Goal: Task Accomplishment & Management: Manage account settings

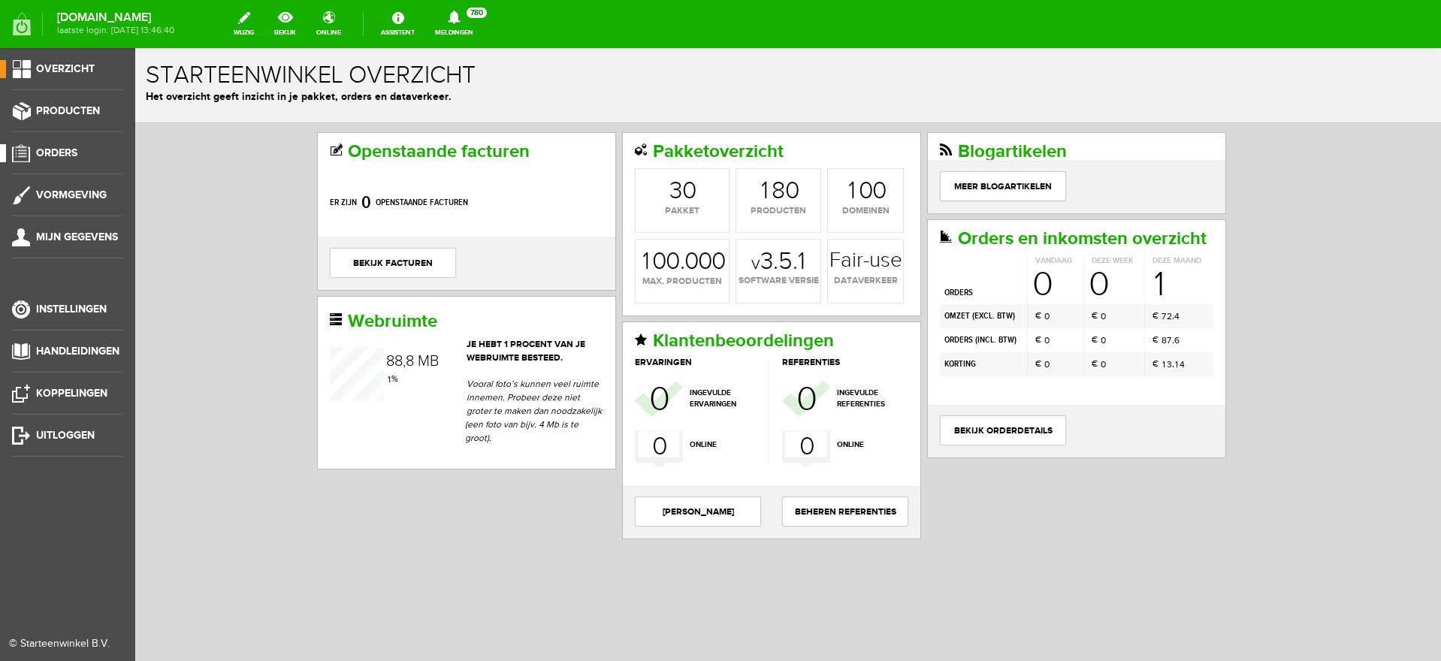
click at [58, 152] on span "Orders" at bounding box center [56, 152] width 41 height 13
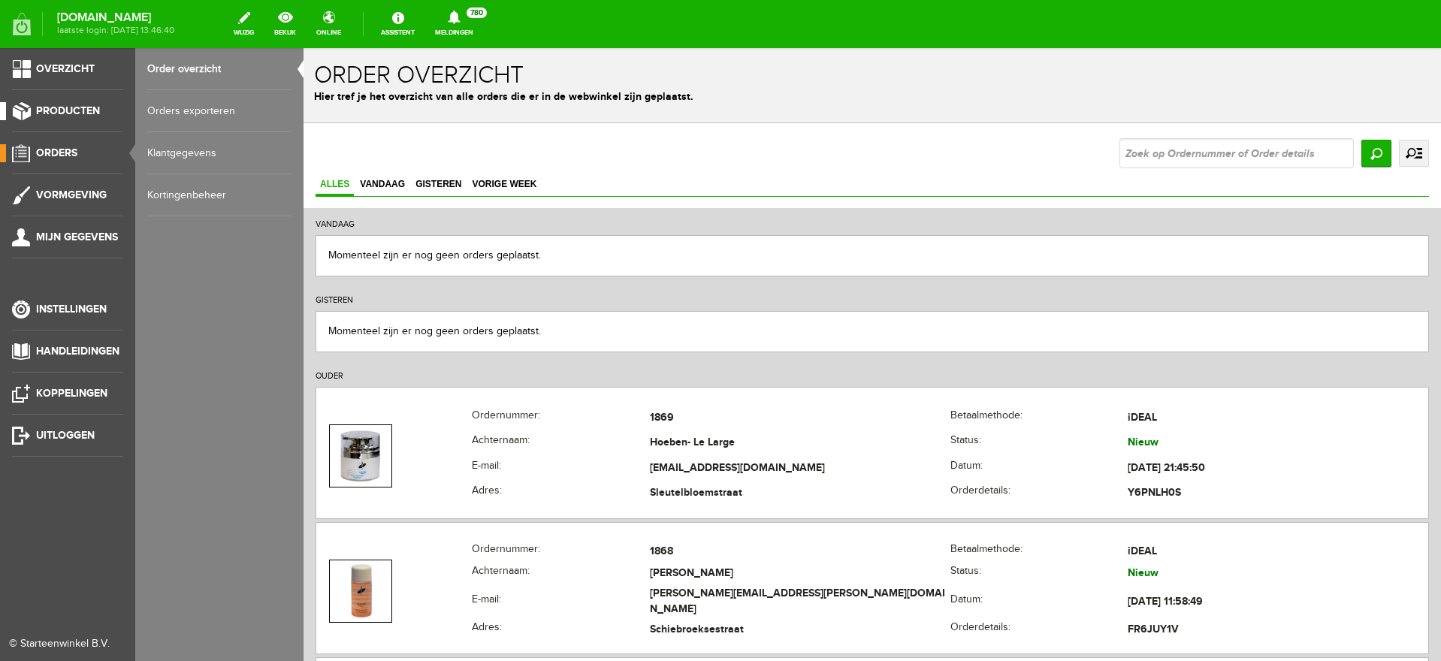
click at [65, 108] on span "Producten" at bounding box center [68, 110] width 64 height 13
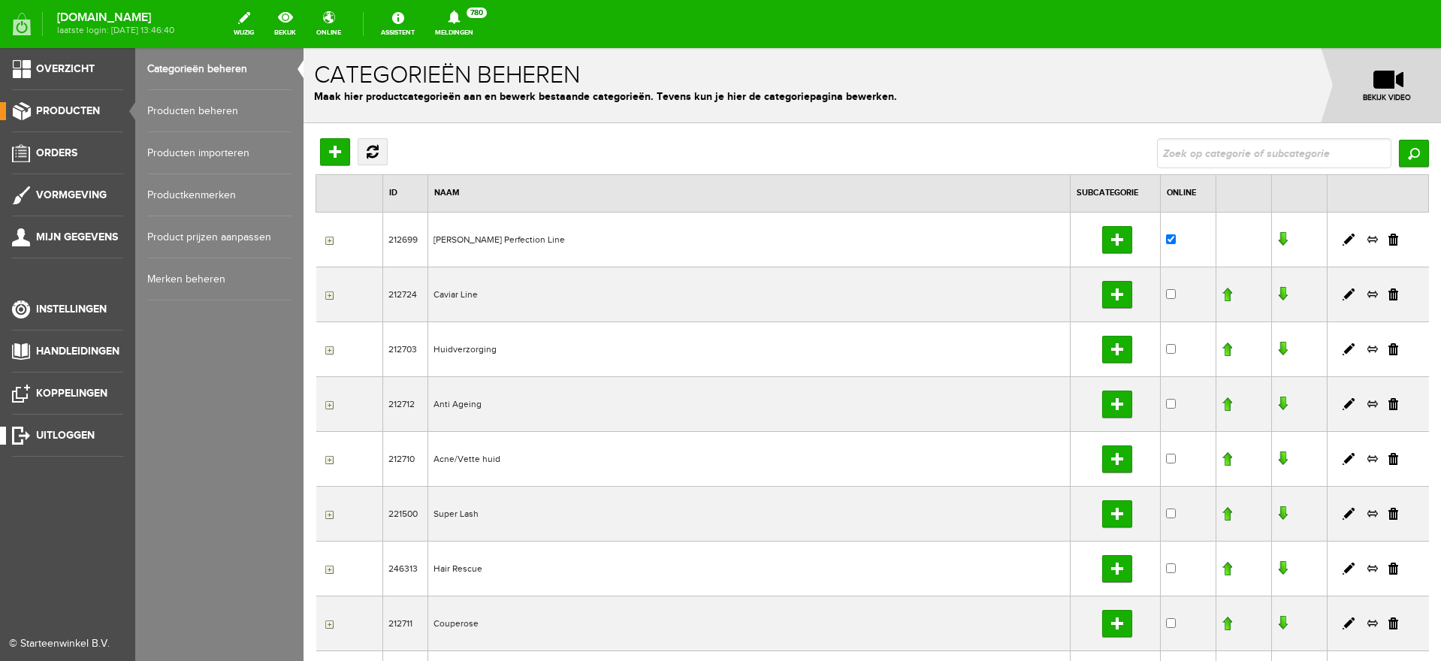
click at [74, 434] on span "Uitloggen" at bounding box center [65, 435] width 59 height 13
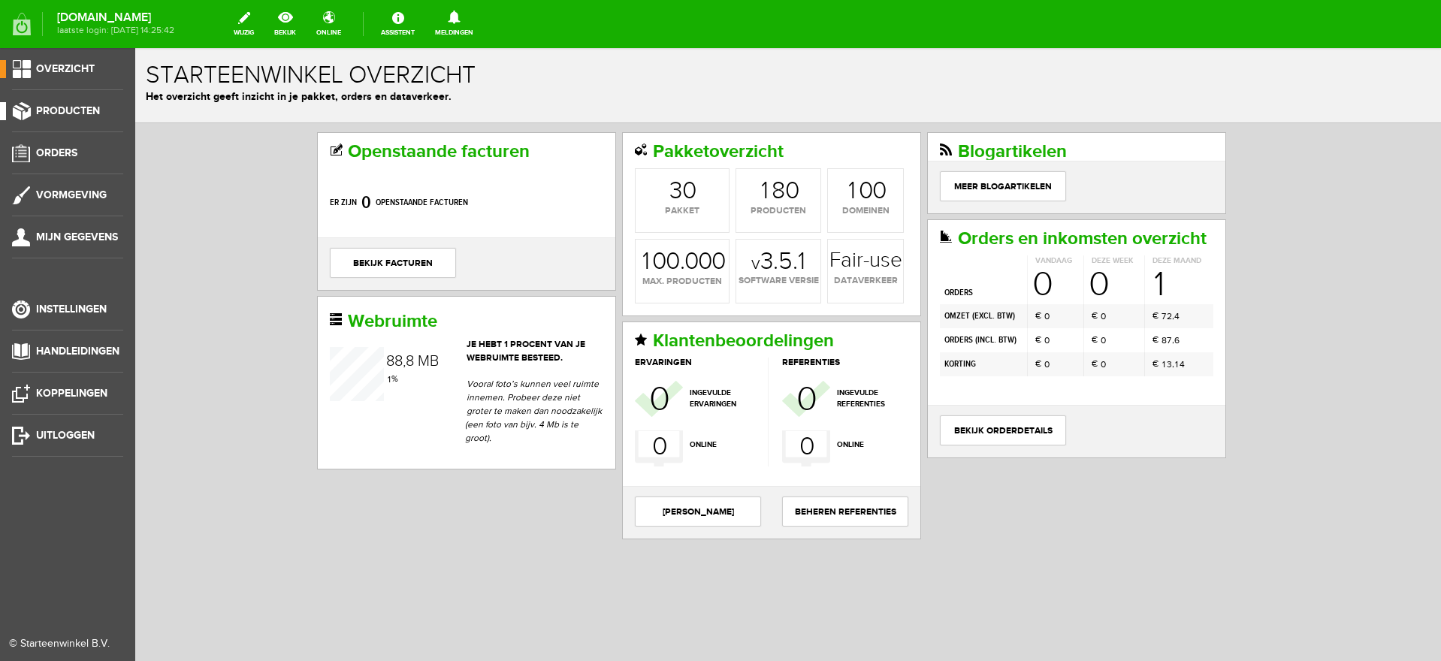
click at [81, 113] on span "Producten" at bounding box center [68, 110] width 64 height 13
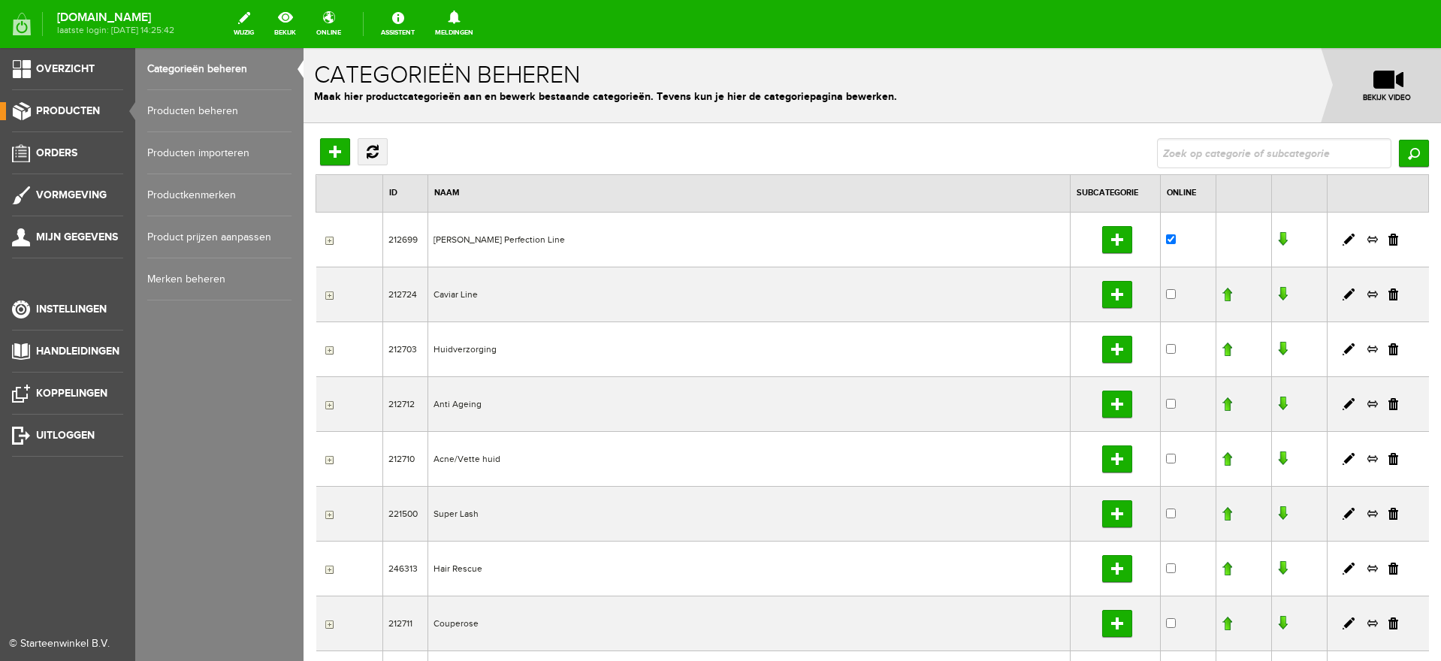
click at [192, 110] on link "Producten beheren" at bounding box center [219, 111] width 144 height 42
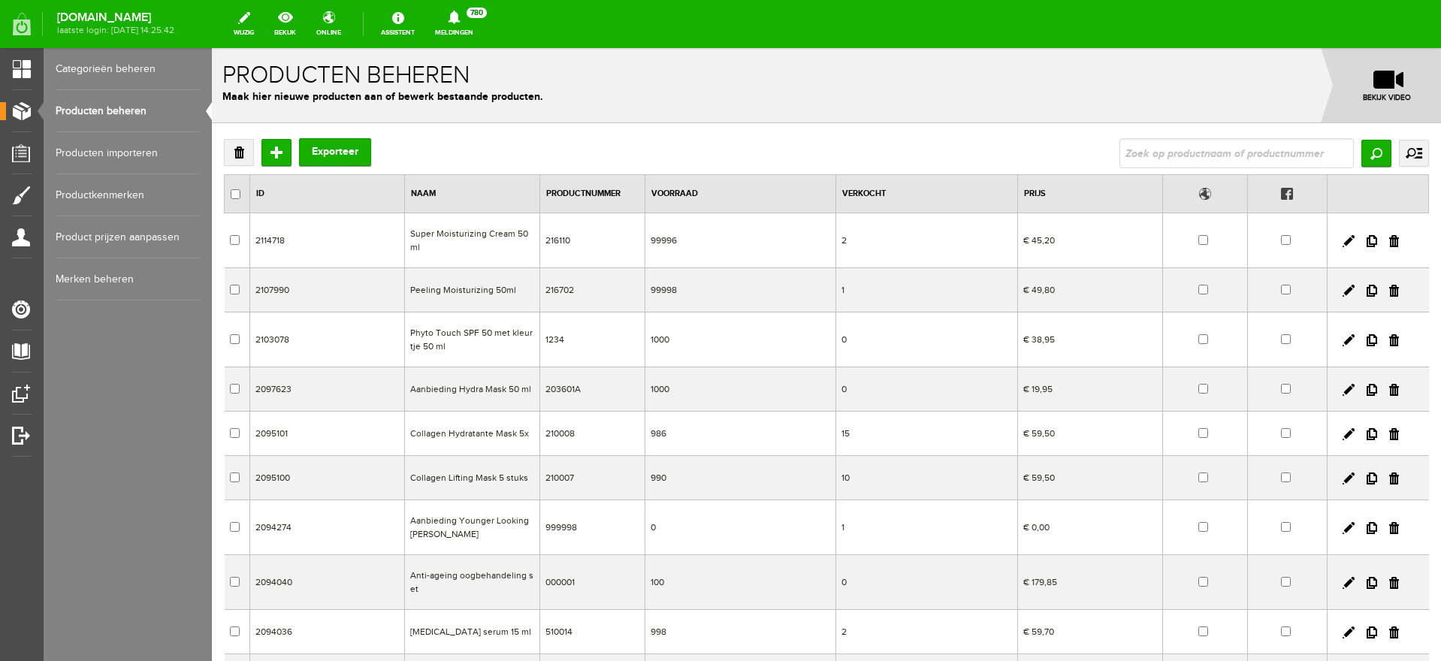
click at [92, 68] on link "Categorieën beheren" at bounding box center [128, 69] width 144 height 42
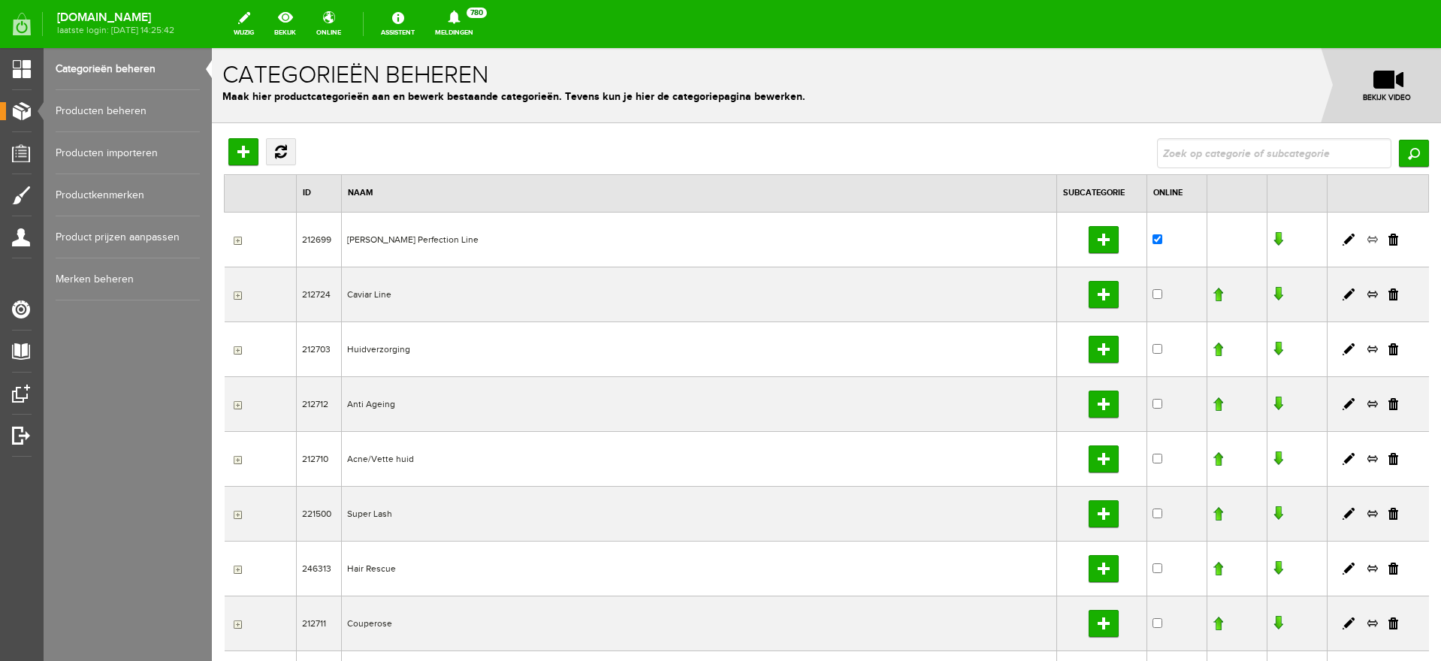
click at [1366, 239] on link at bounding box center [1372, 240] width 12 height 14
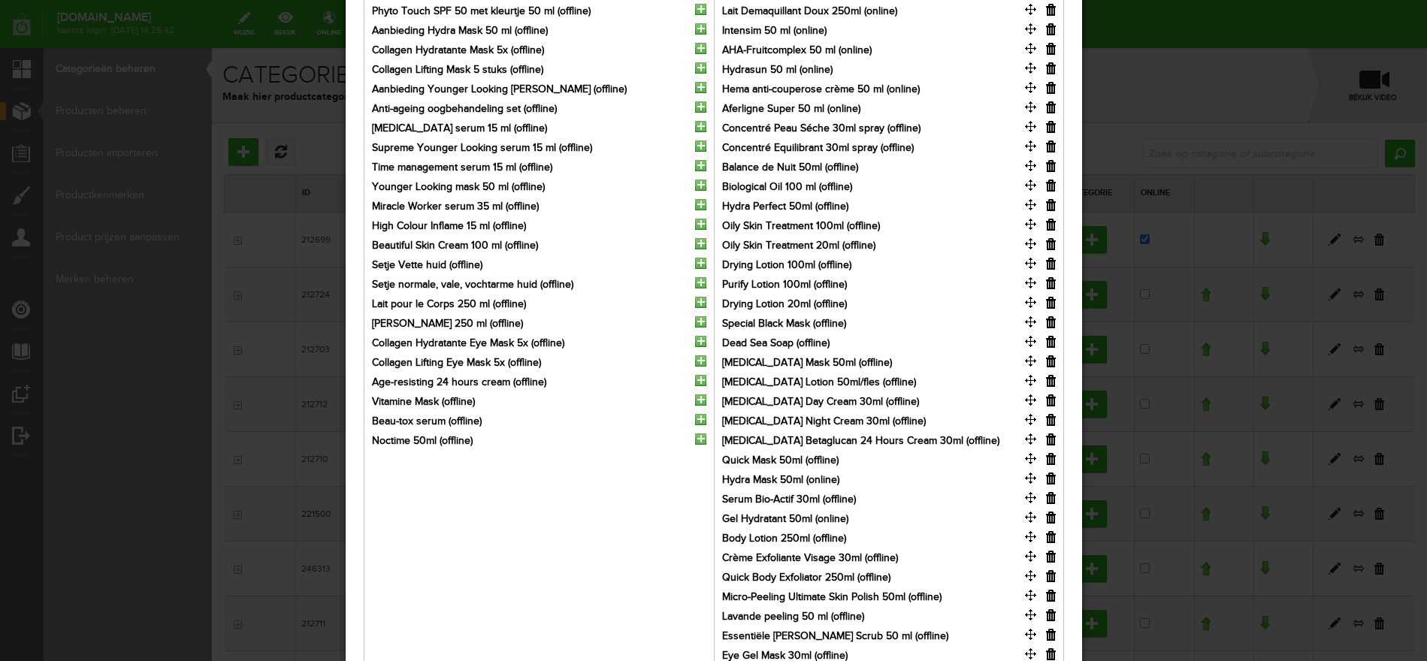
scroll to position [188, 0]
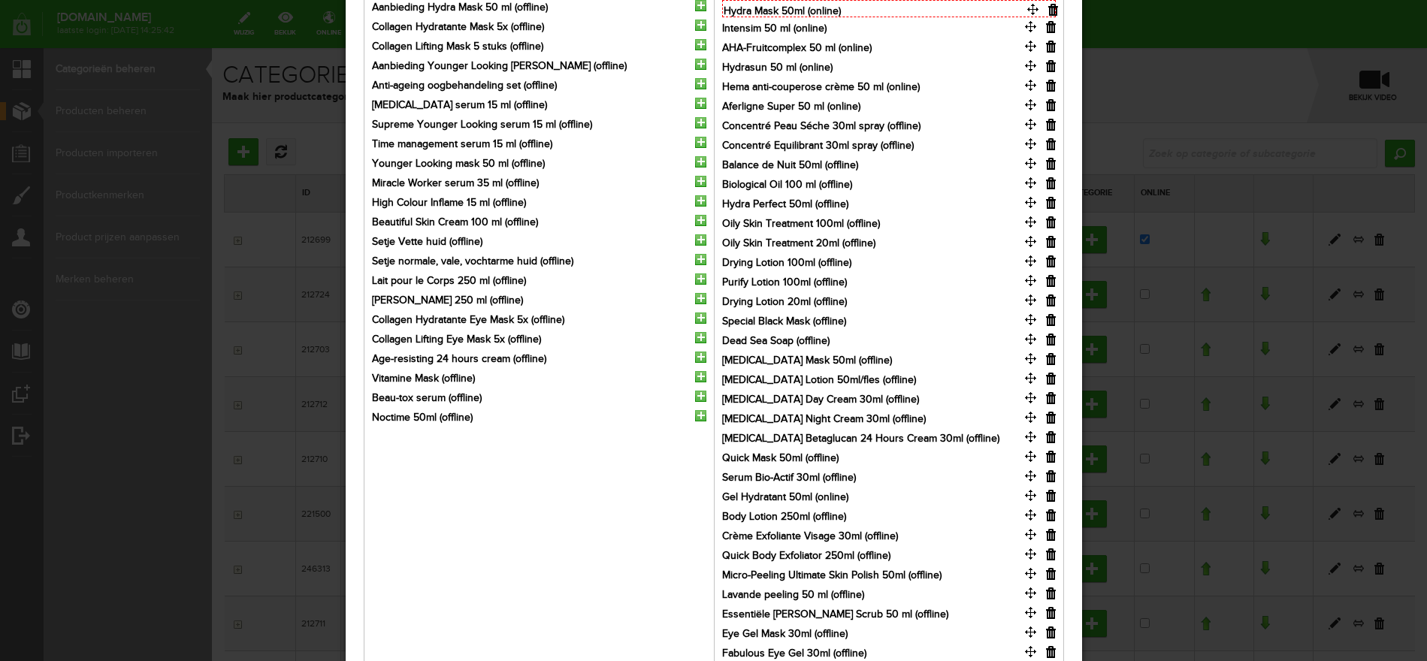
drag, startPoint x: 1028, startPoint y: 453, endPoint x: 1031, endPoint y: 8, distance: 445.5
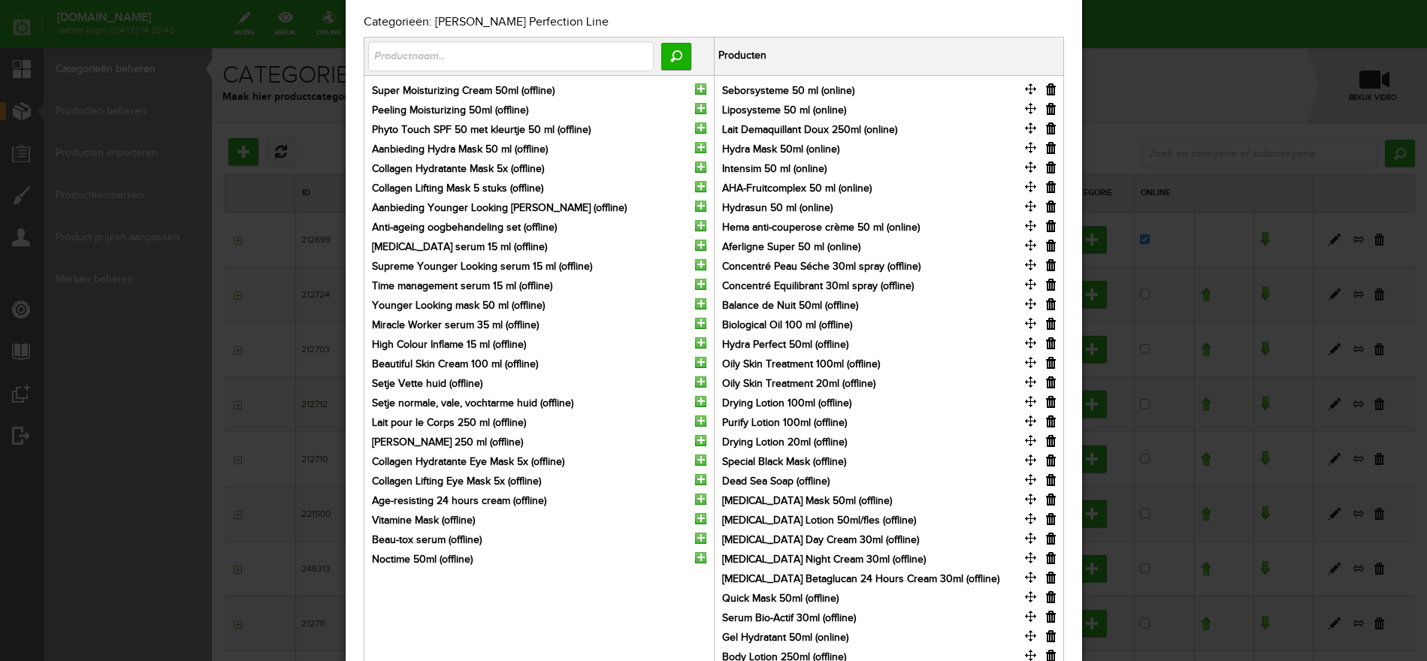
scroll to position [0, 0]
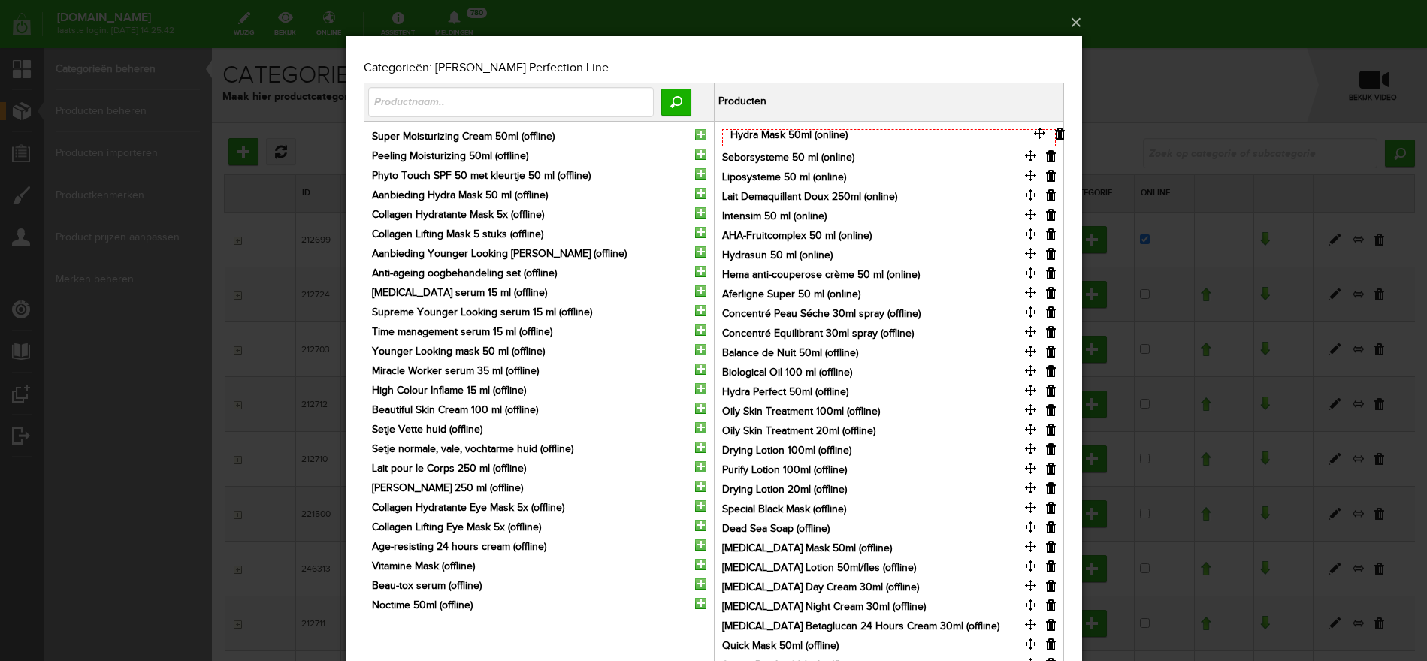
drag, startPoint x: 1028, startPoint y: 192, endPoint x: 1037, endPoint y: 132, distance: 60.8
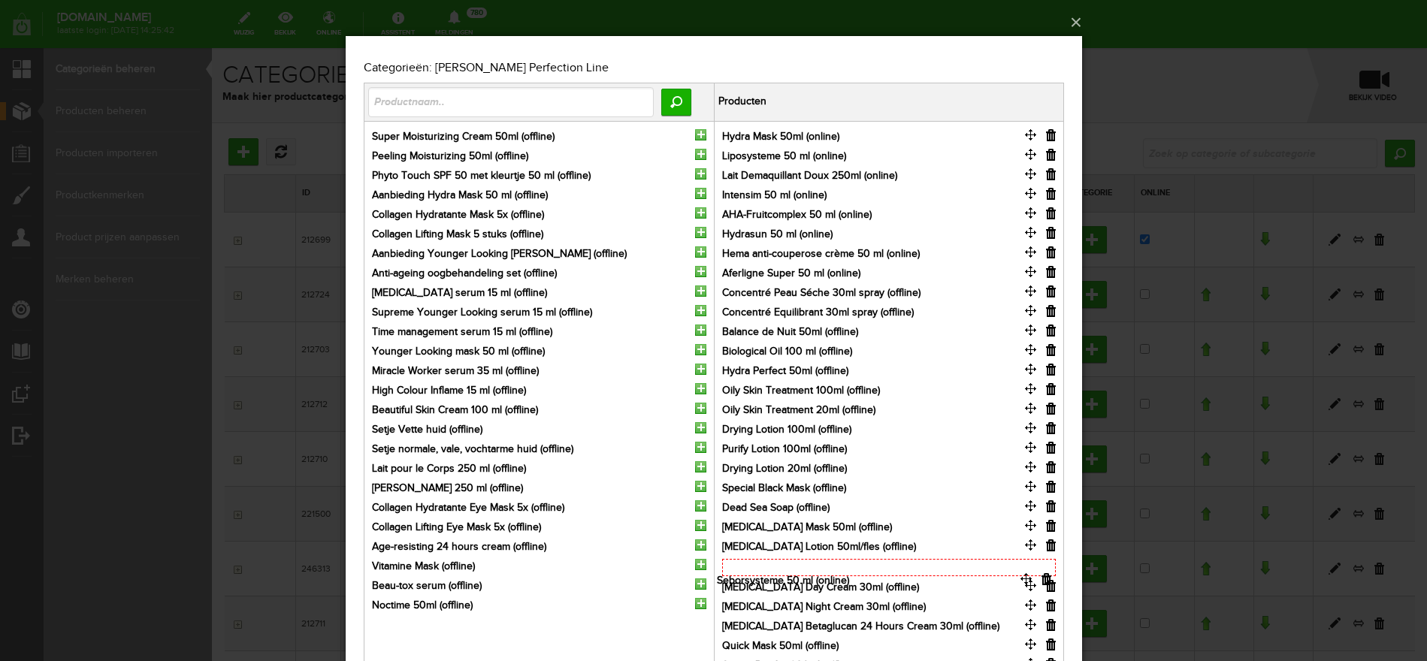
drag, startPoint x: 1028, startPoint y: 152, endPoint x: 1023, endPoint y: 576, distance: 424.5
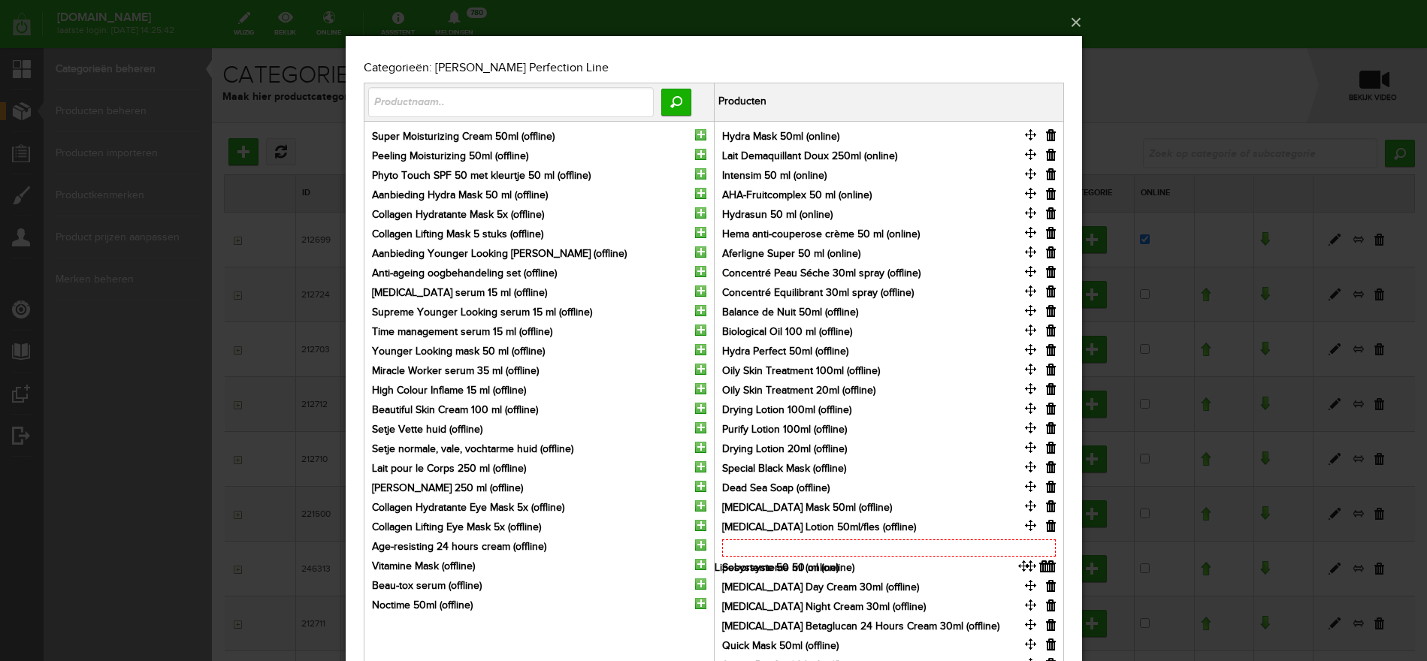
drag, startPoint x: 1031, startPoint y: 150, endPoint x: 1025, endPoint y: 562, distance: 411.7
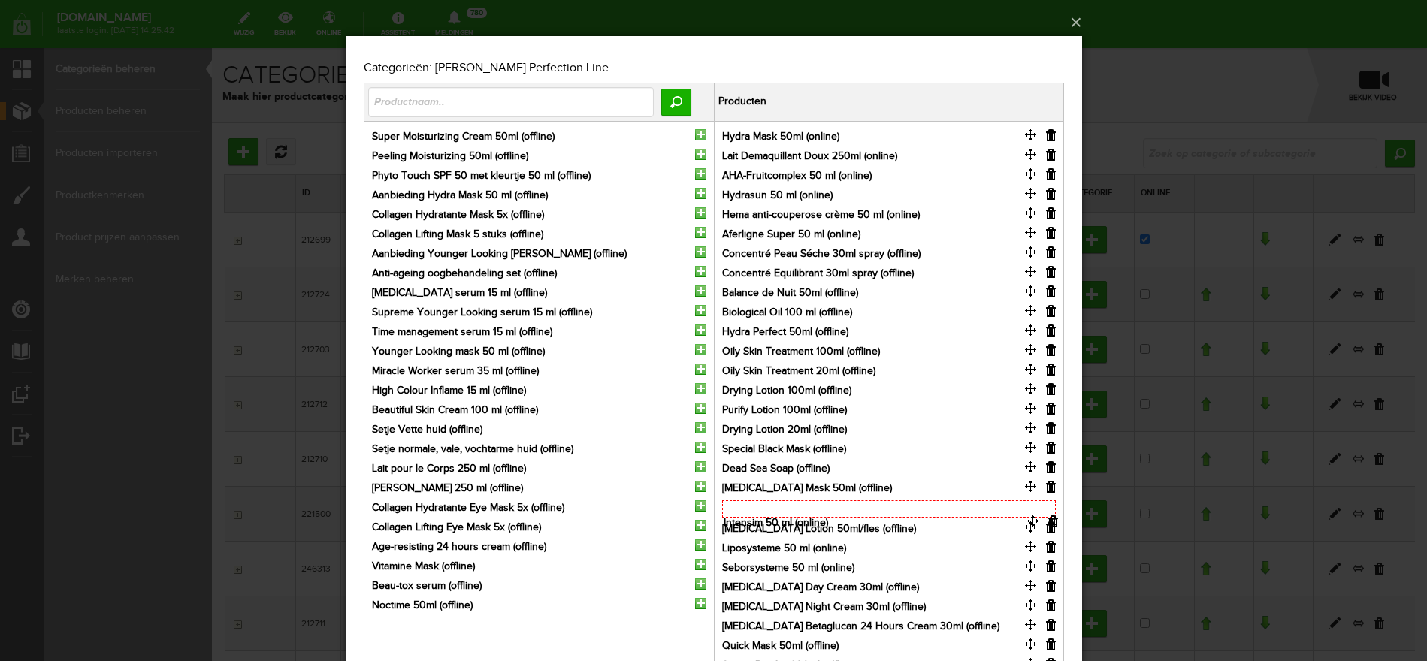
drag, startPoint x: 1030, startPoint y: 172, endPoint x: 1032, endPoint y: 519, distance: 347.1
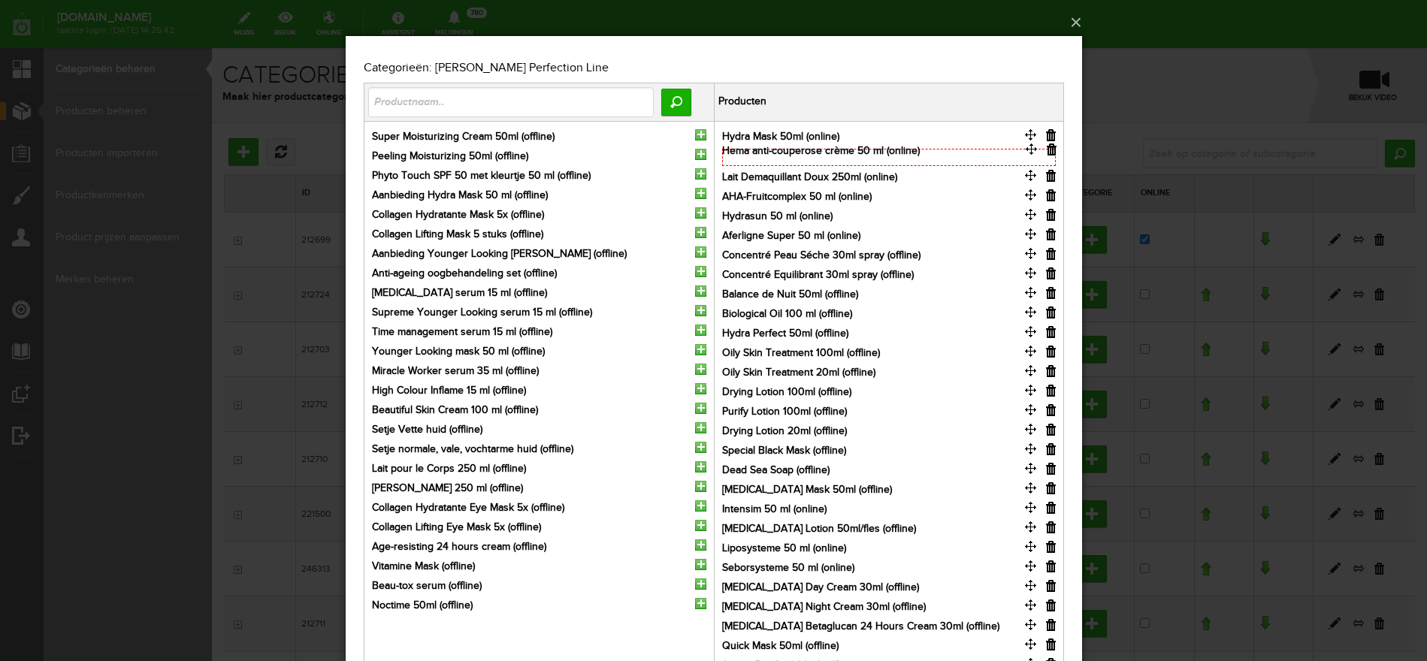
drag, startPoint x: 1032, startPoint y: 213, endPoint x: 1033, endPoint y: 149, distance: 63.9
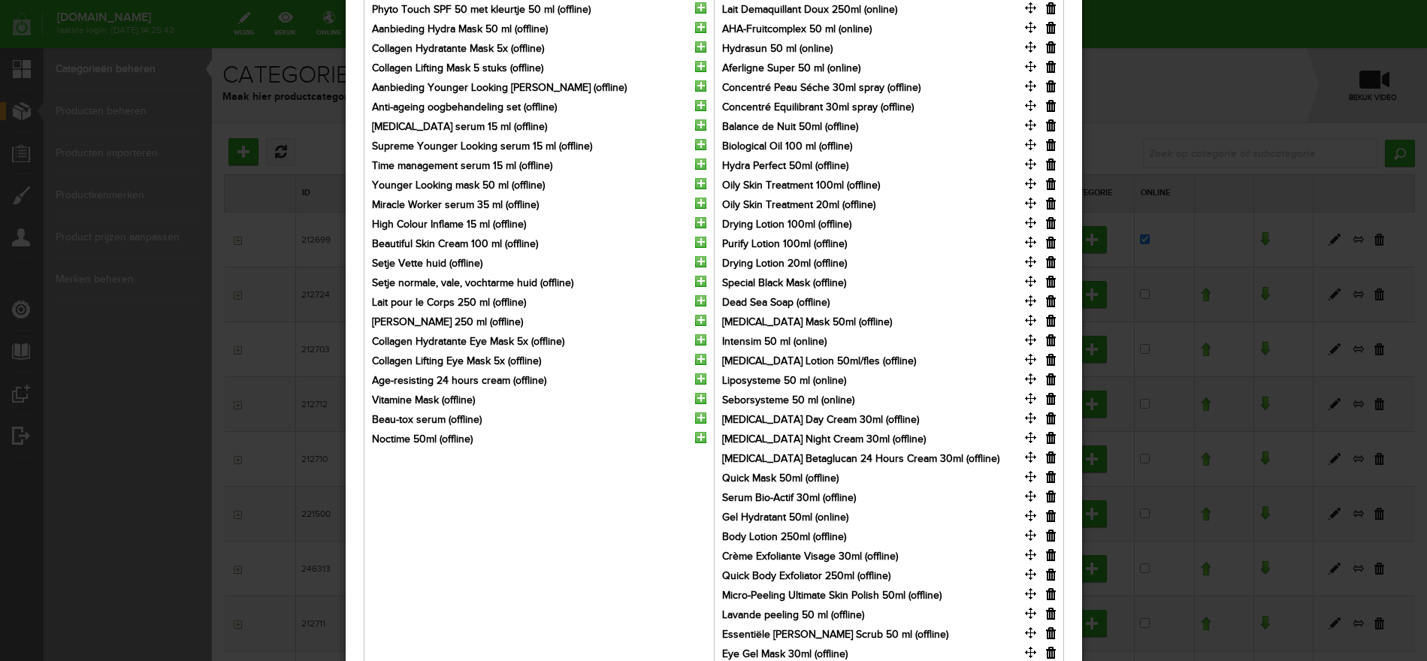
scroll to position [188, 0]
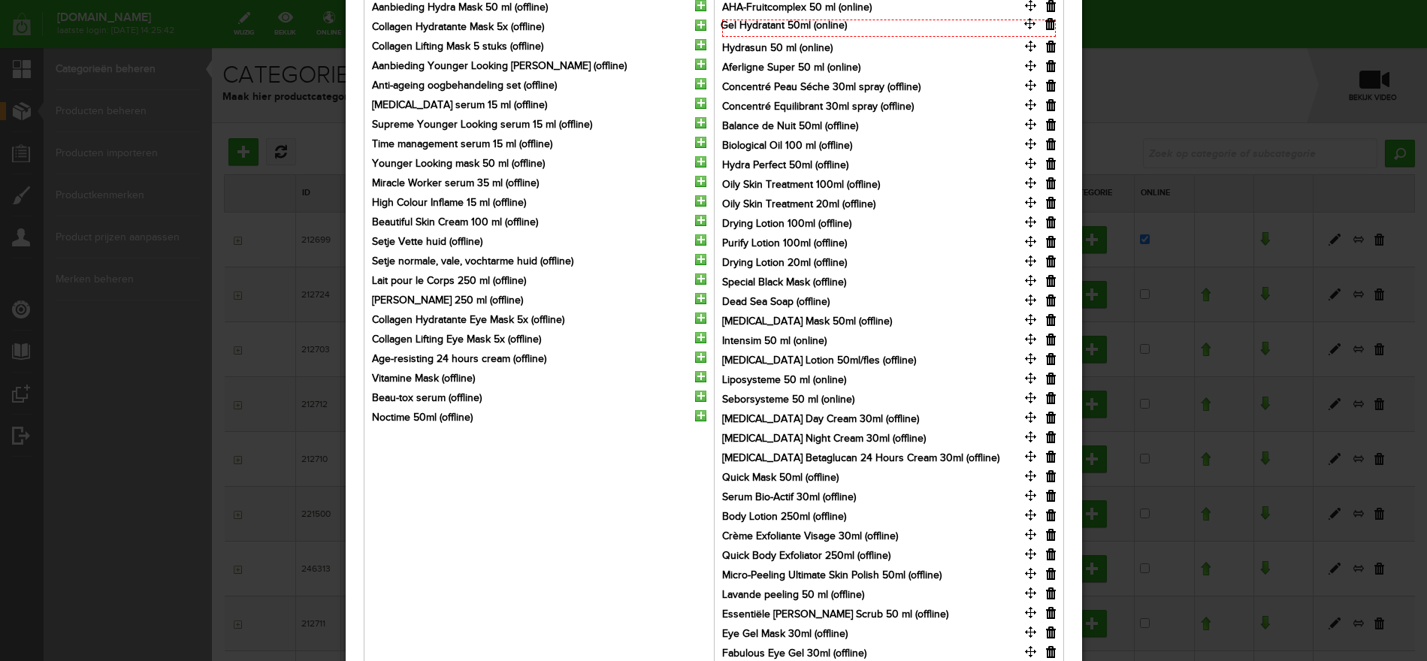
drag, startPoint x: 1030, startPoint y: 494, endPoint x: 1029, endPoint y: 23, distance: 470.3
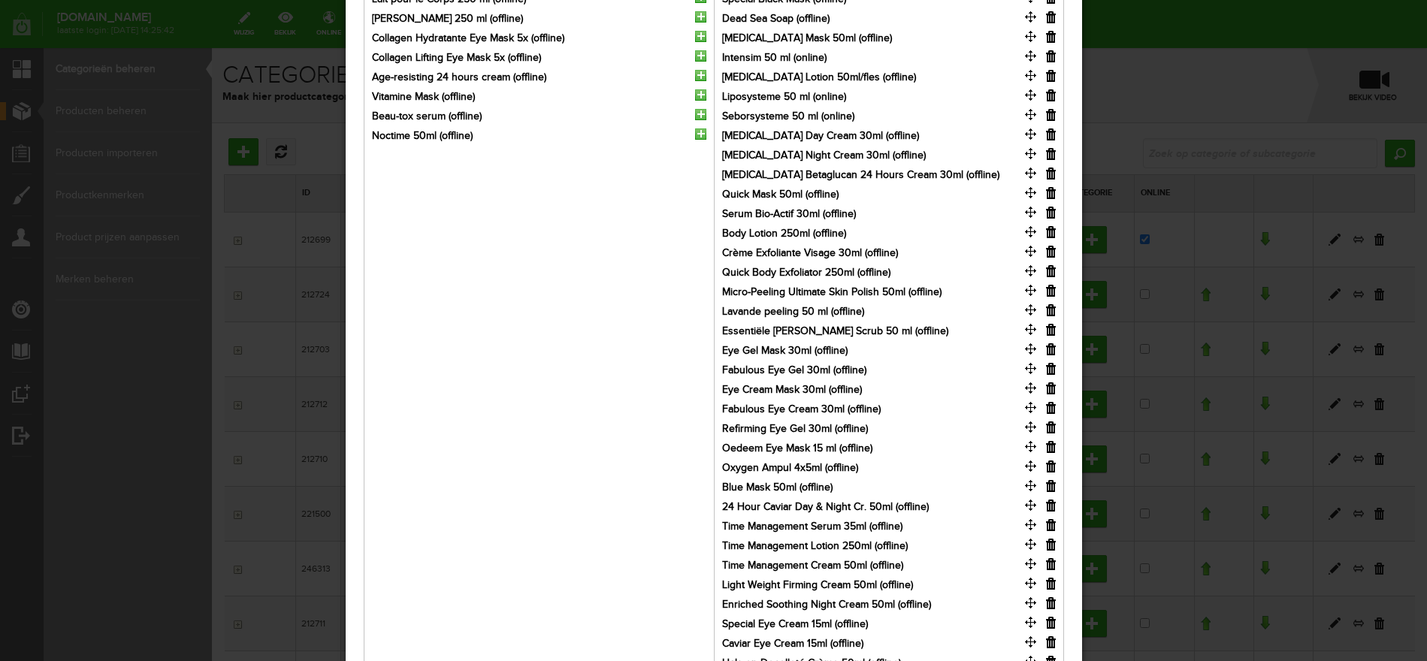
scroll to position [563, 0]
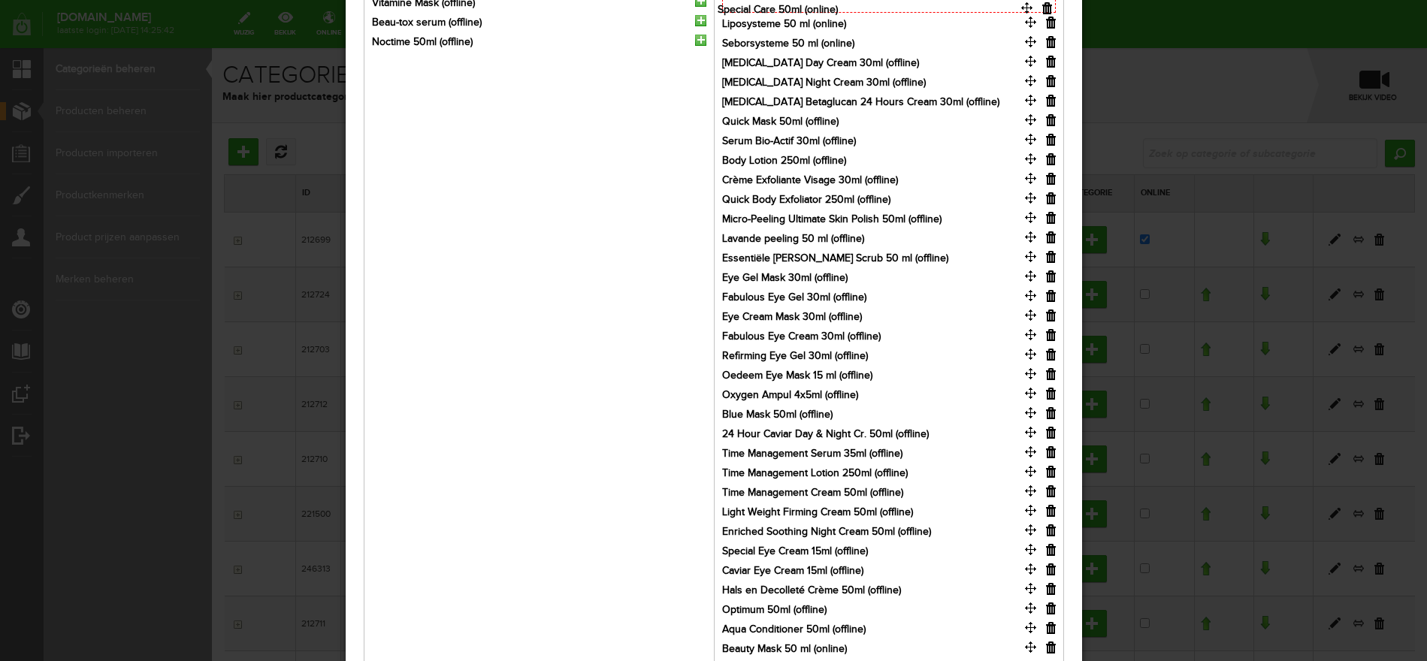
drag, startPoint x: 1027, startPoint y: 607, endPoint x: 1023, endPoint y: 8, distance: 598.7
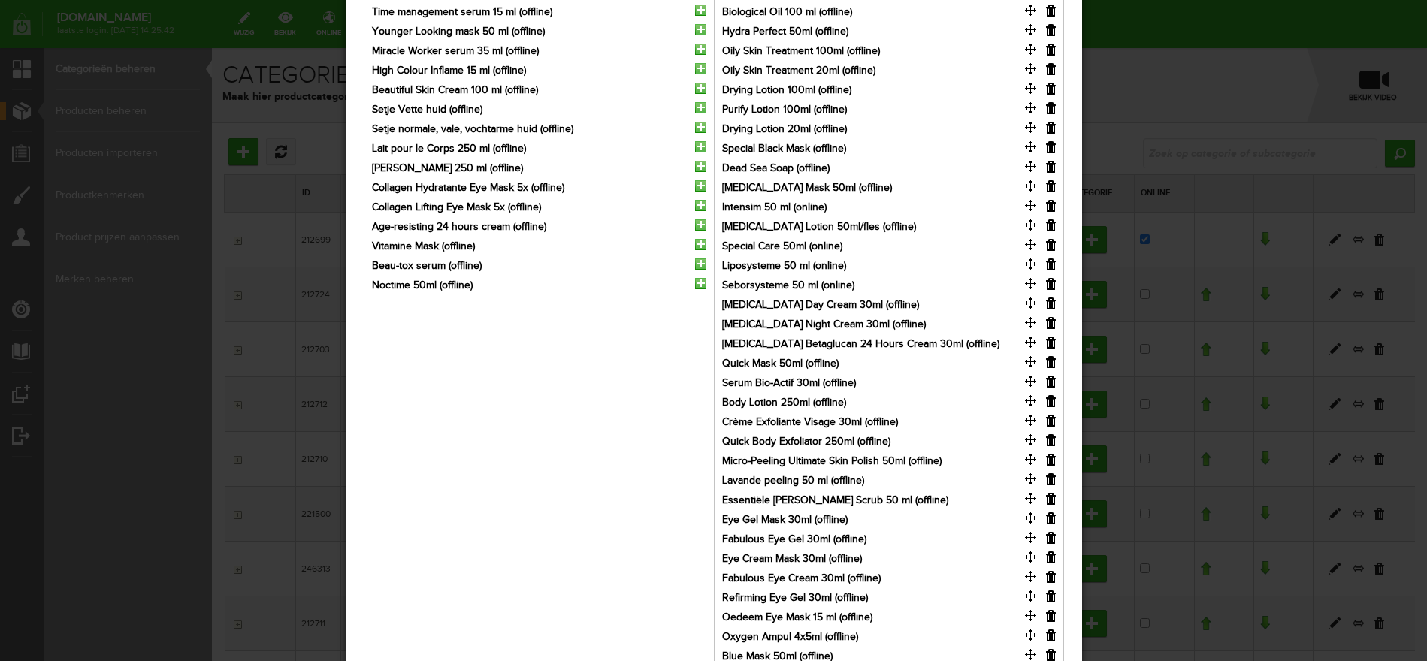
scroll to position [282, 0]
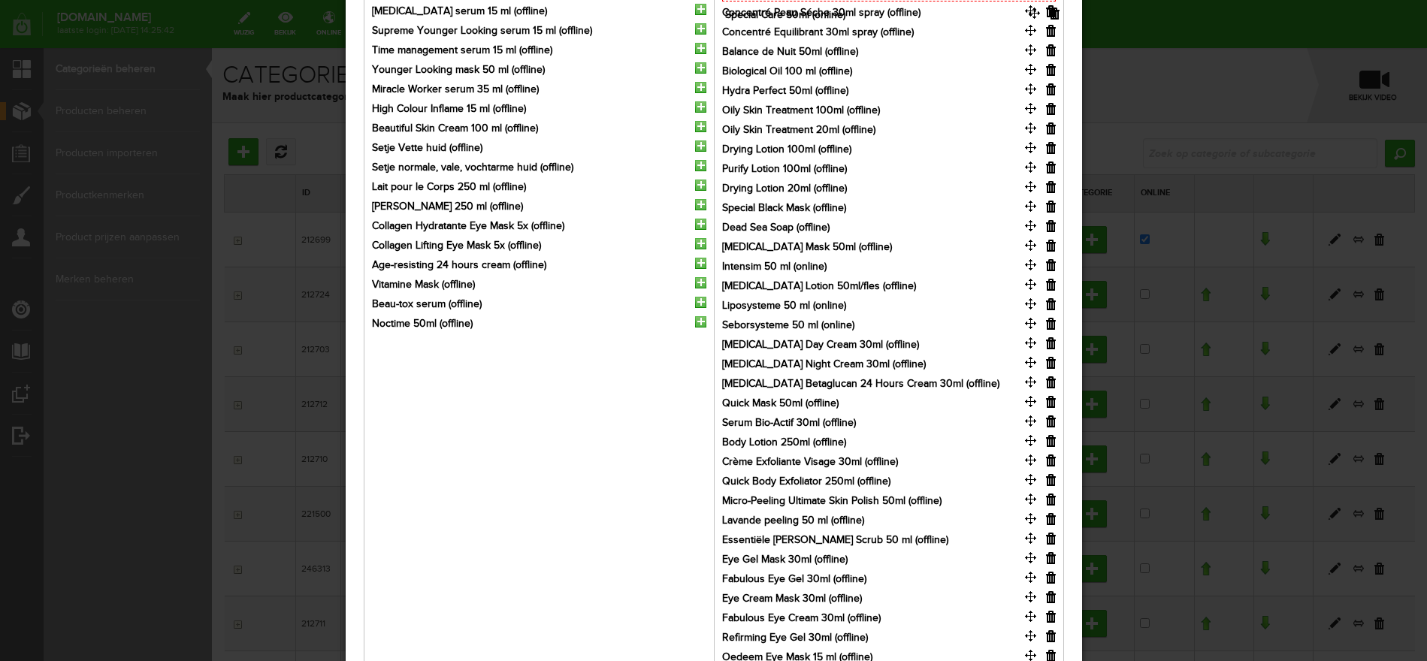
drag, startPoint x: 1031, startPoint y: 280, endPoint x: 1034, endPoint y: 11, distance: 269.7
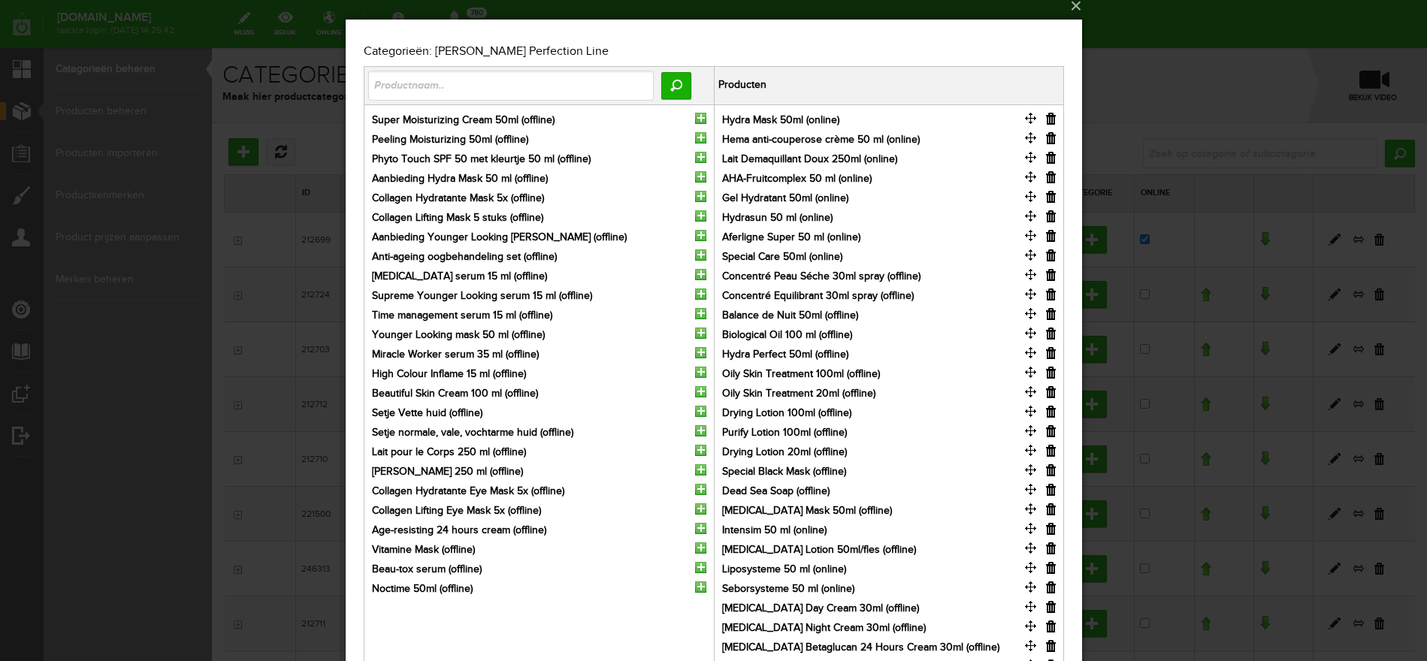
scroll to position [0, 0]
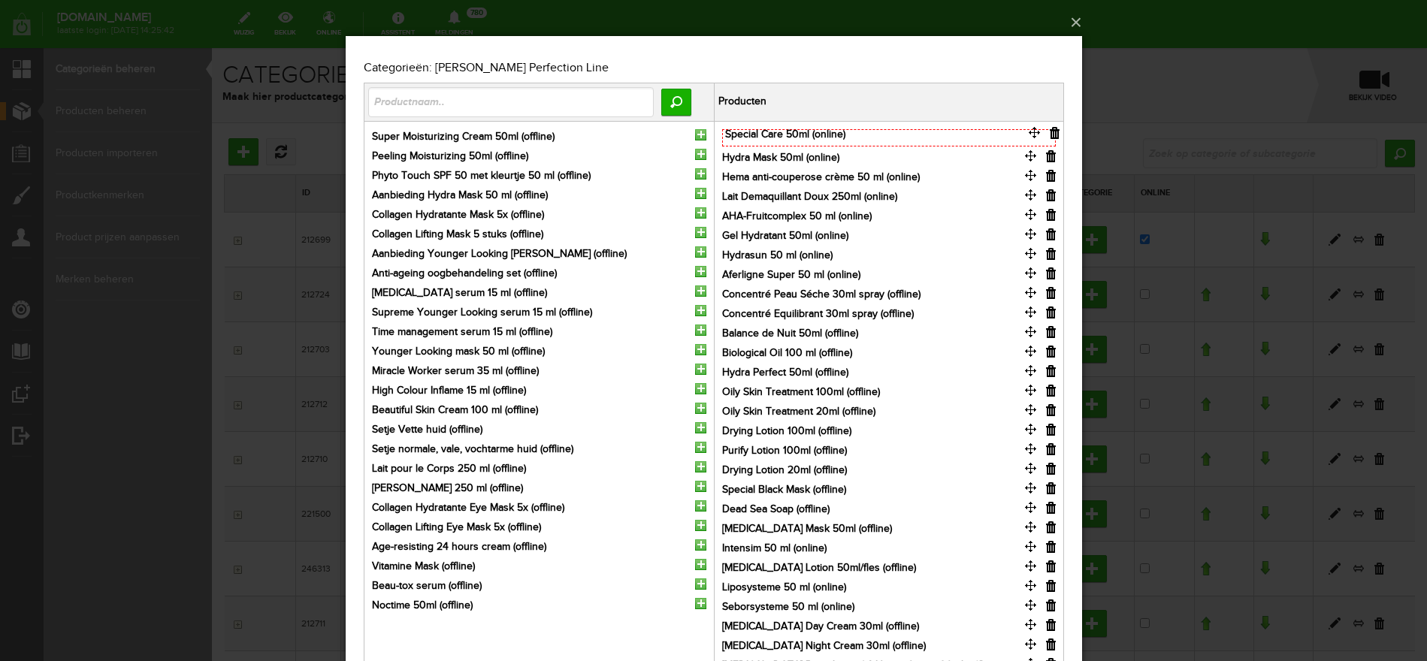
drag, startPoint x: 1028, startPoint y: 270, endPoint x: 1032, endPoint y: 131, distance: 139.0
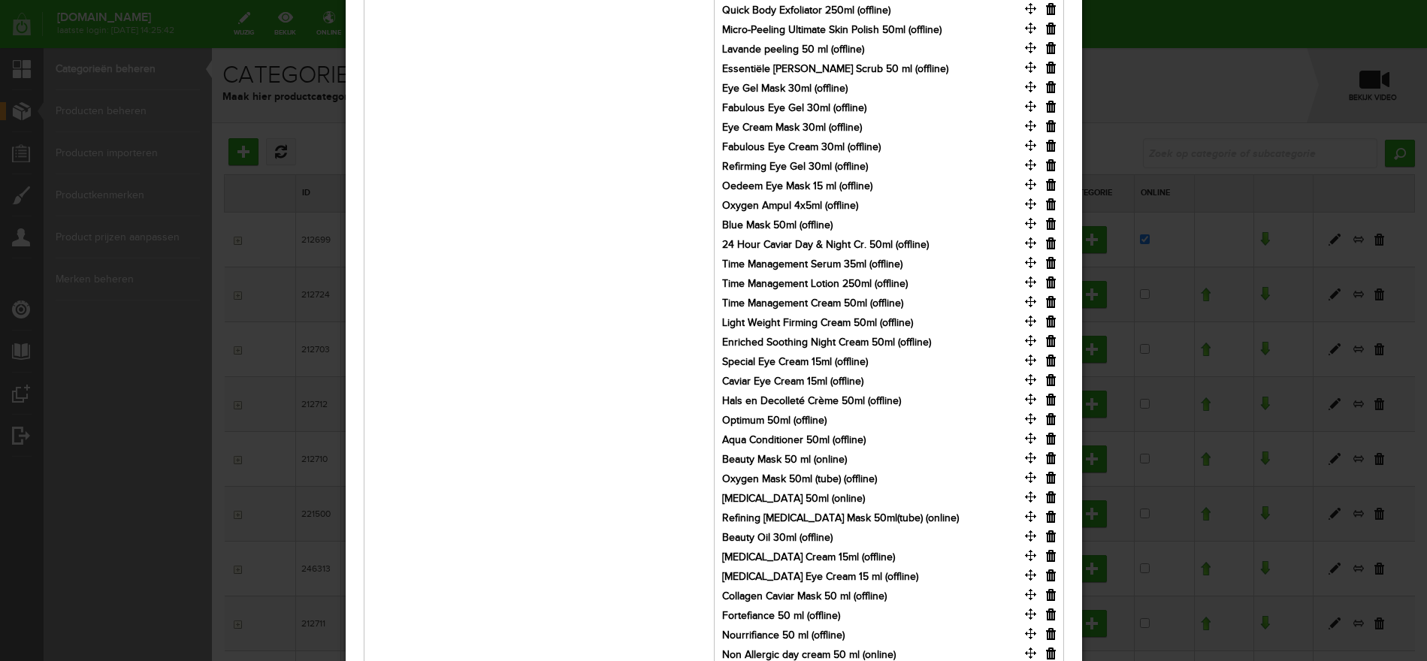
scroll to position [838, 0]
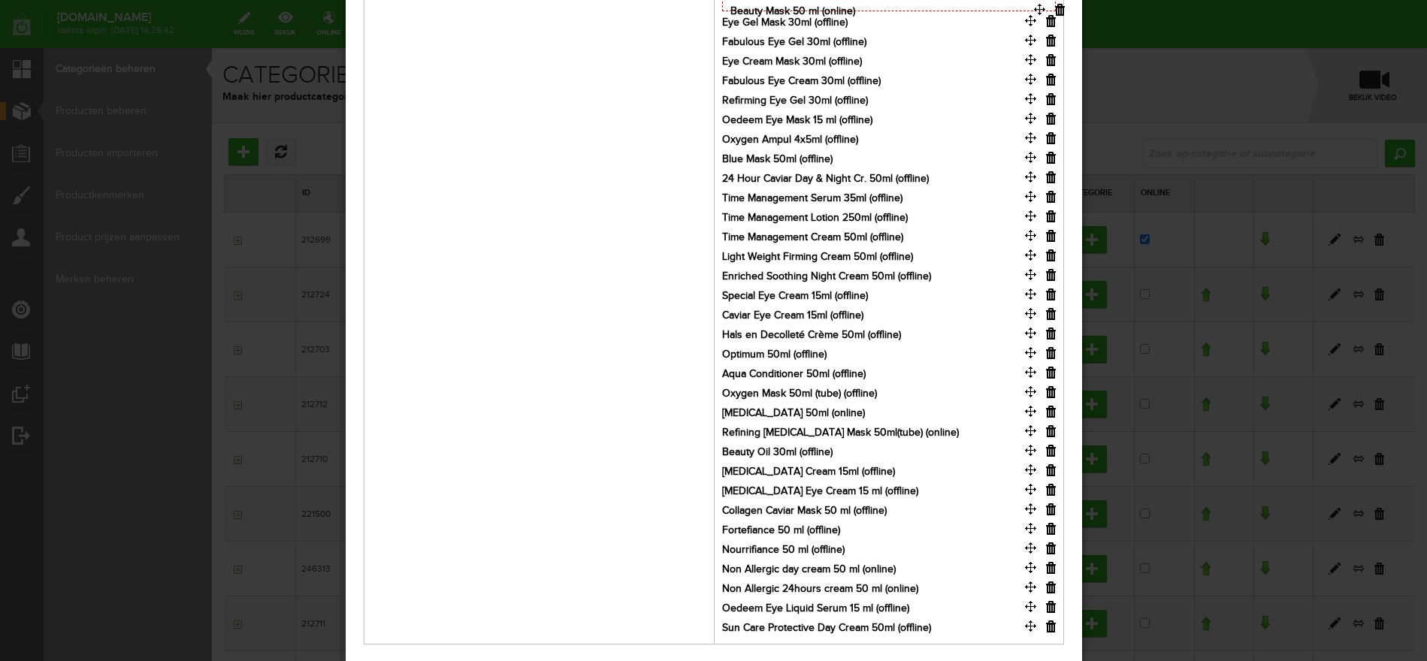
drag, startPoint x: 1028, startPoint y: 369, endPoint x: 1037, endPoint y: 8, distance: 361.4
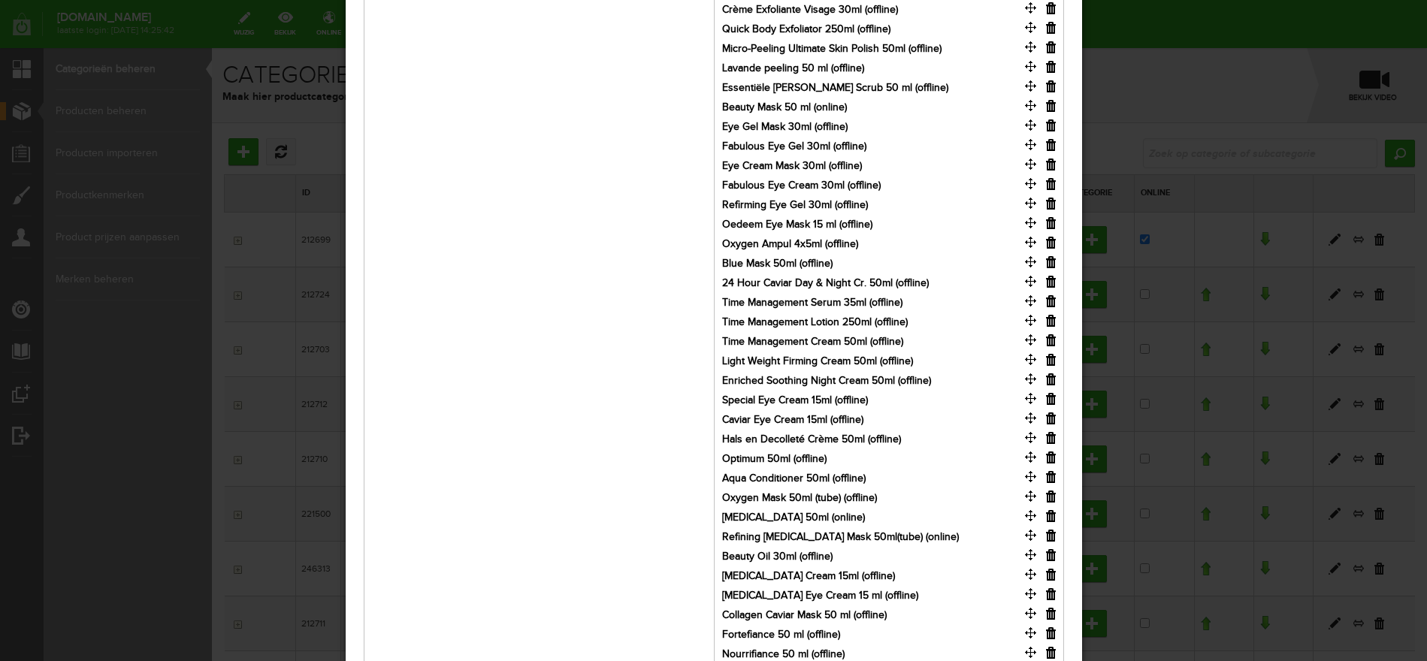
scroll to position [557, 0]
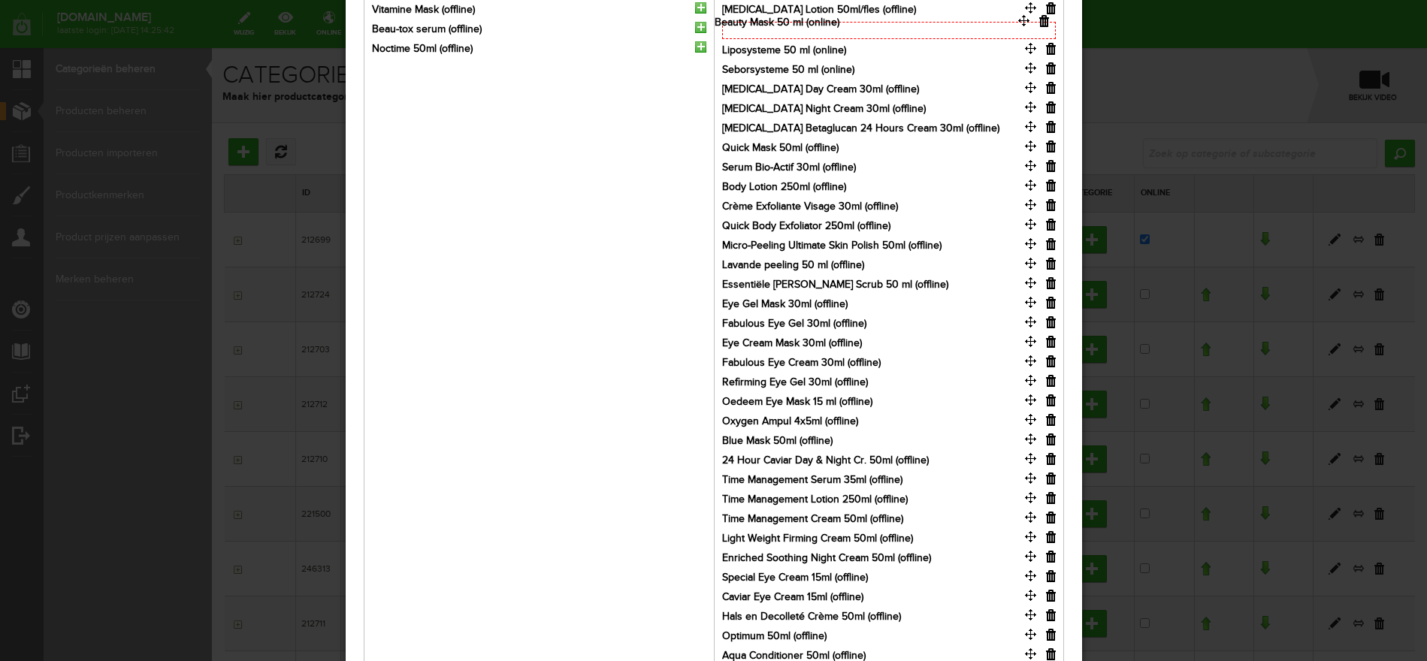
drag, startPoint x: 1032, startPoint y: 278, endPoint x: 1025, endPoint y: 17, distance: 260.8
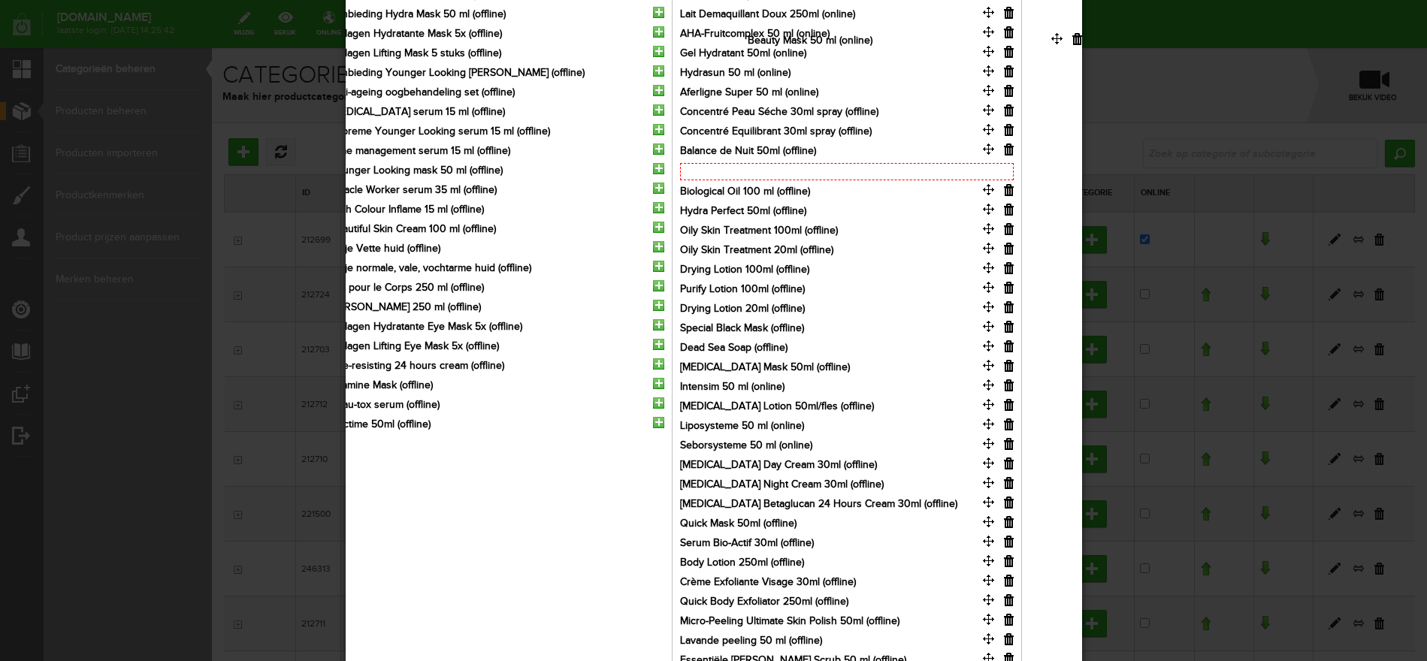
scroll to position [0, 0]
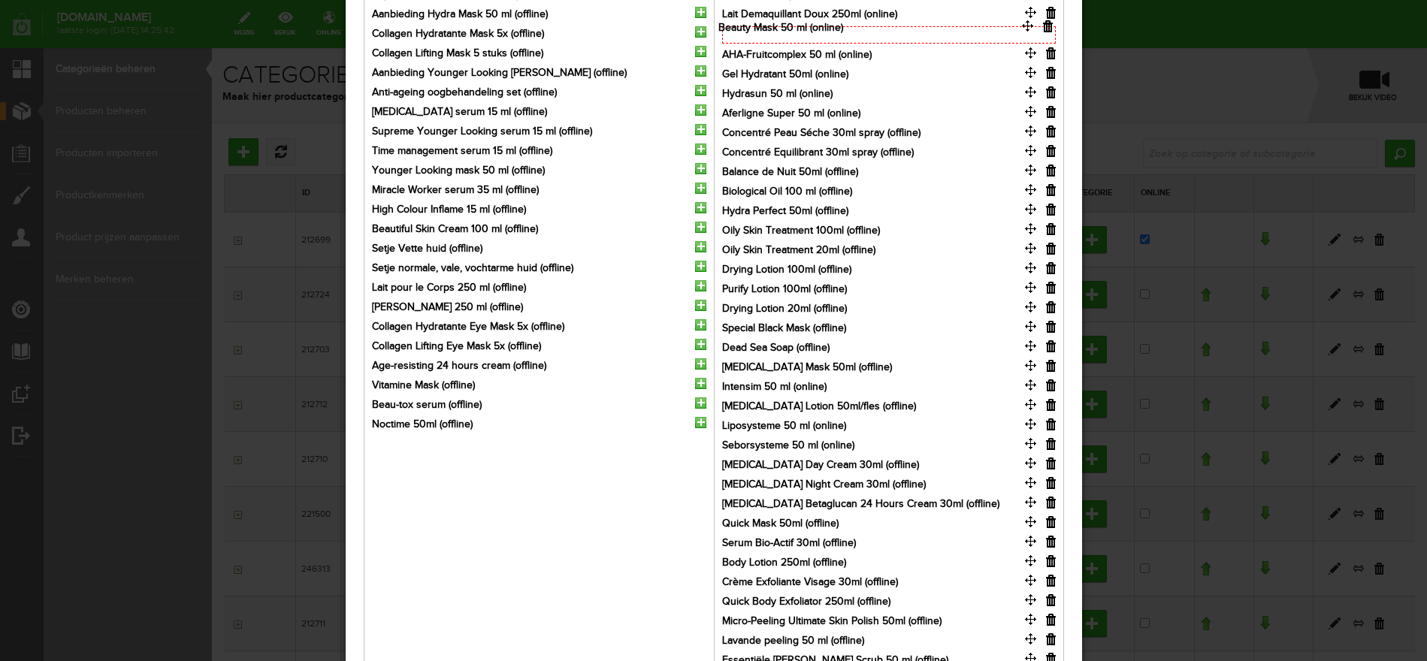
drag, startPoint x: 1031, startPoint y: 401, endPoint x: 1028, endPoint y: 23, distance: 377.9
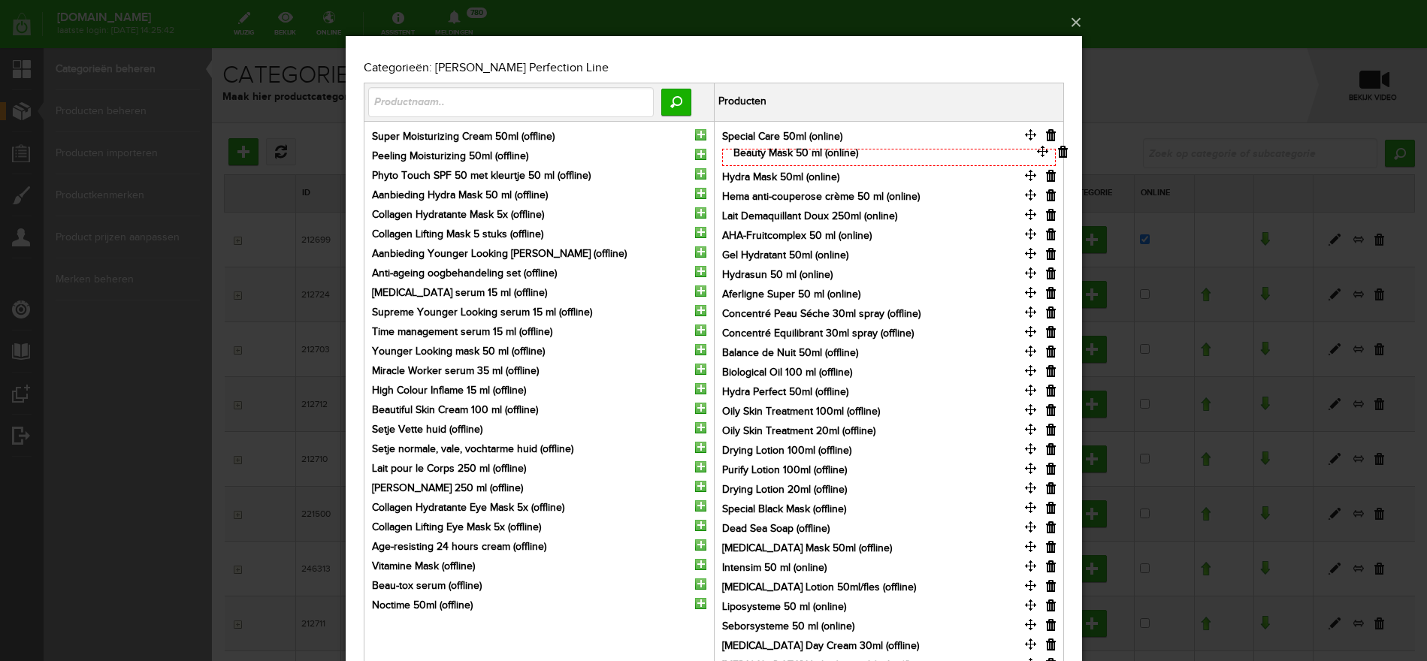
drag, startPoint x: 1027, startPoint y: 210, endPoint x: 1039, endPoint y: 149, distance: 62.8
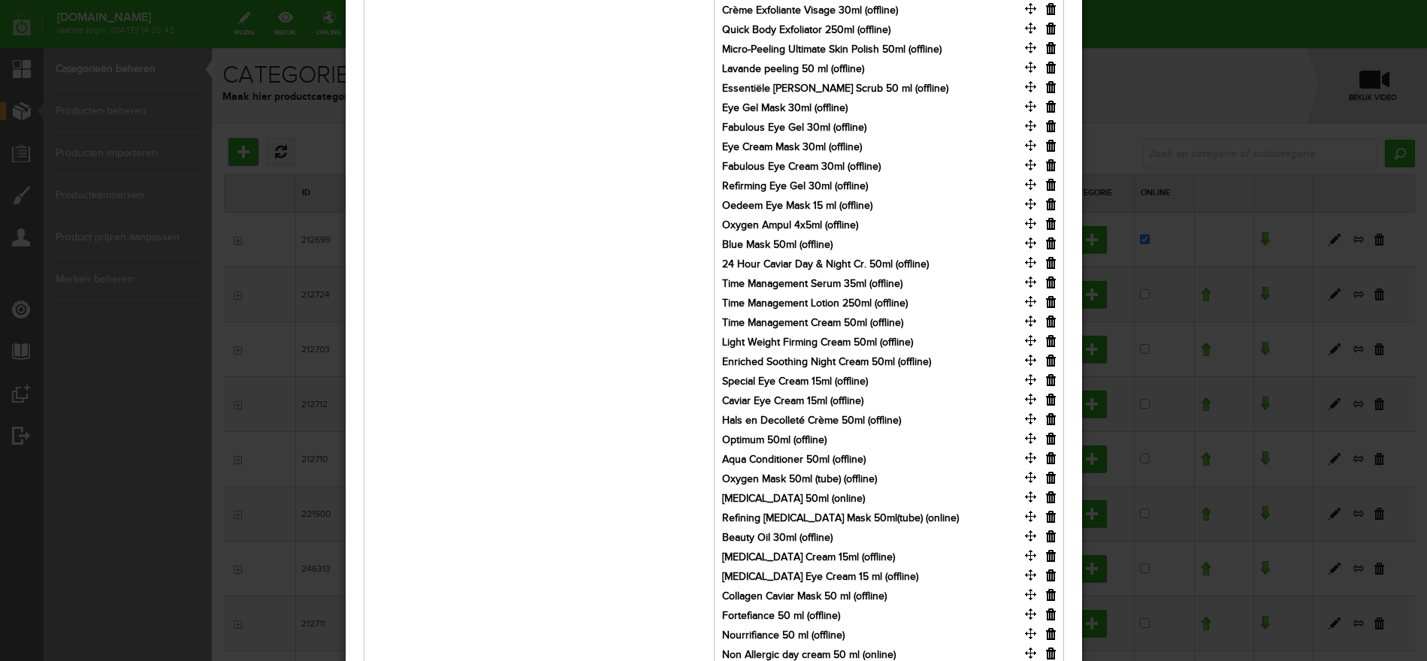
scroll to position [838, 0]
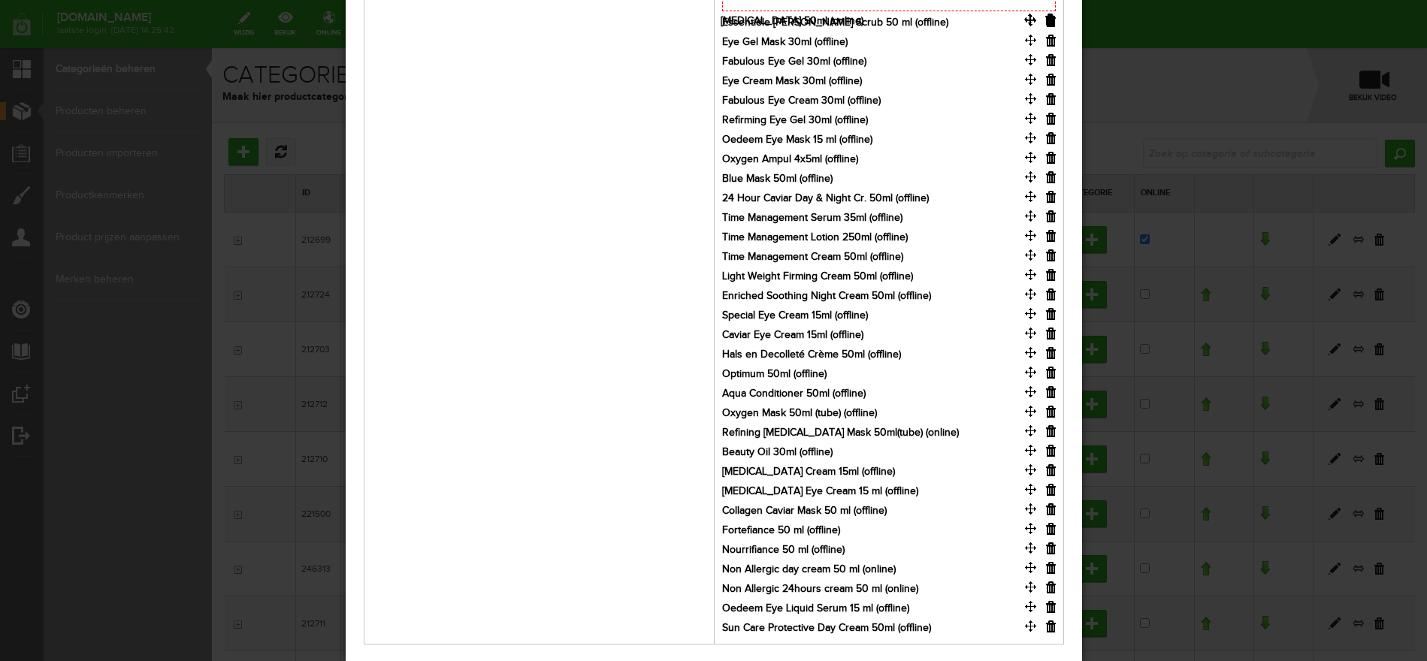
drag, startPoint x: 1029, startPoint y: 408, endPoint x: 1028, endPoint y: 17, distance: 390.6
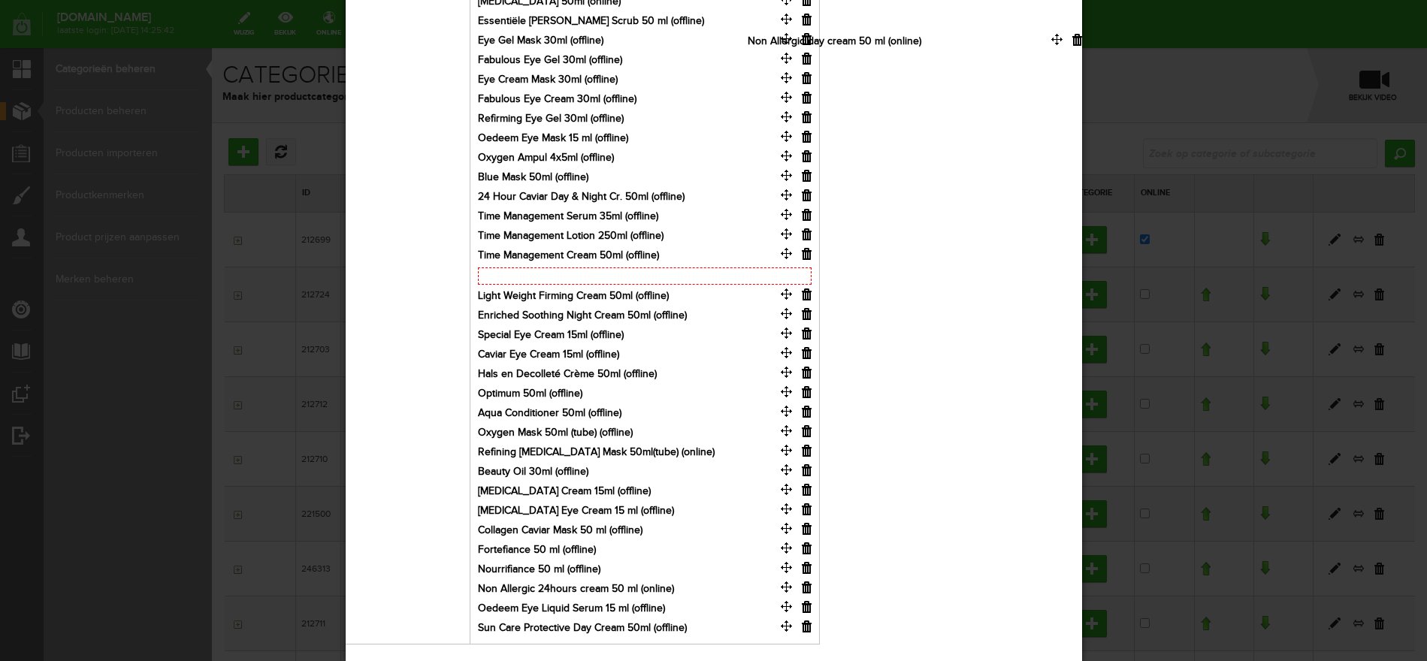
scroll to position [0, 0]
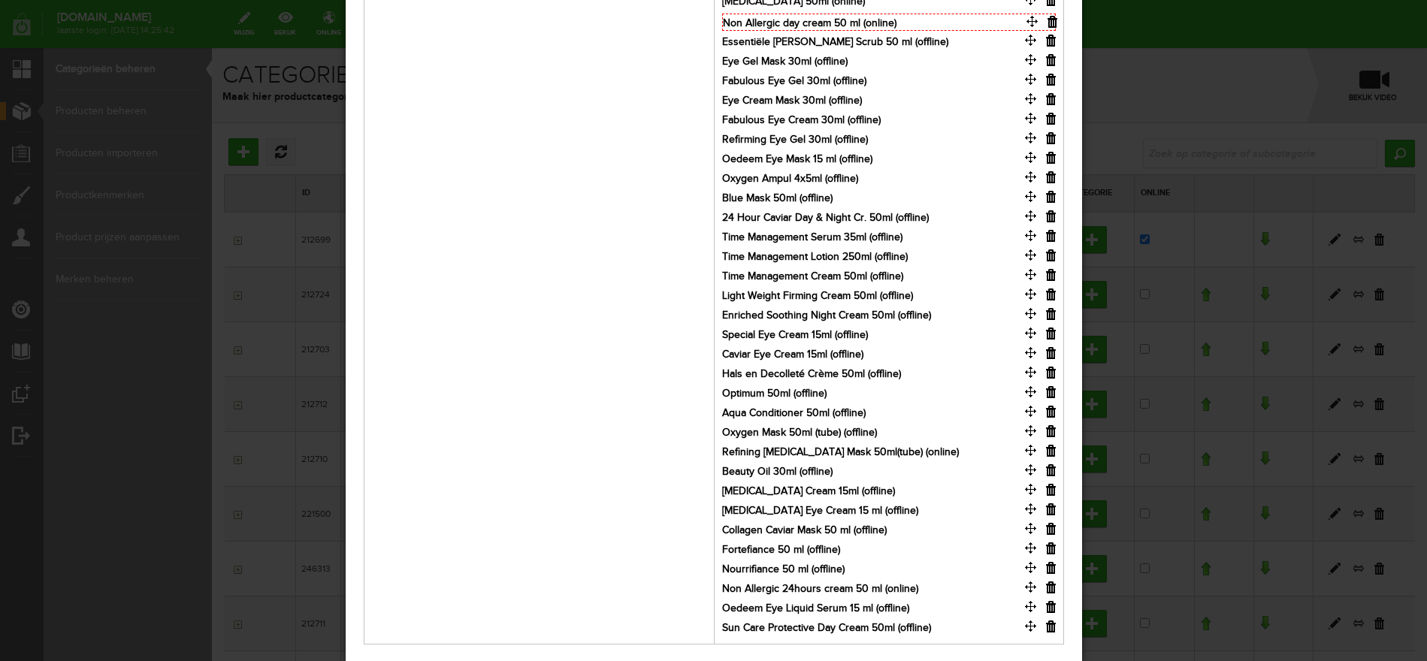
drag, startPoint x: 1029, startPoint y: 562, endPoint x: 1030, endPoint y: 17, distance: 544.6
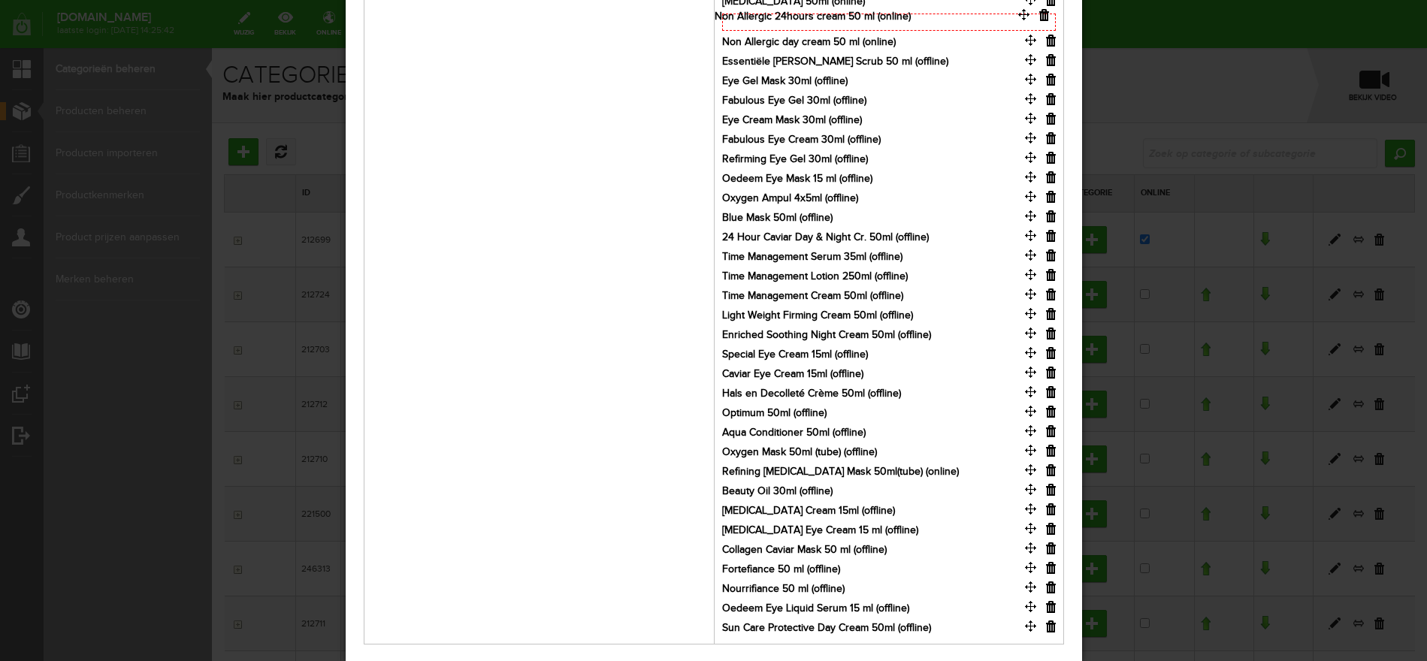
drag, startPoint x: 1027, startPoint y: 584, endPoint x: 1020, endPoint y: 14, distance: 571.0
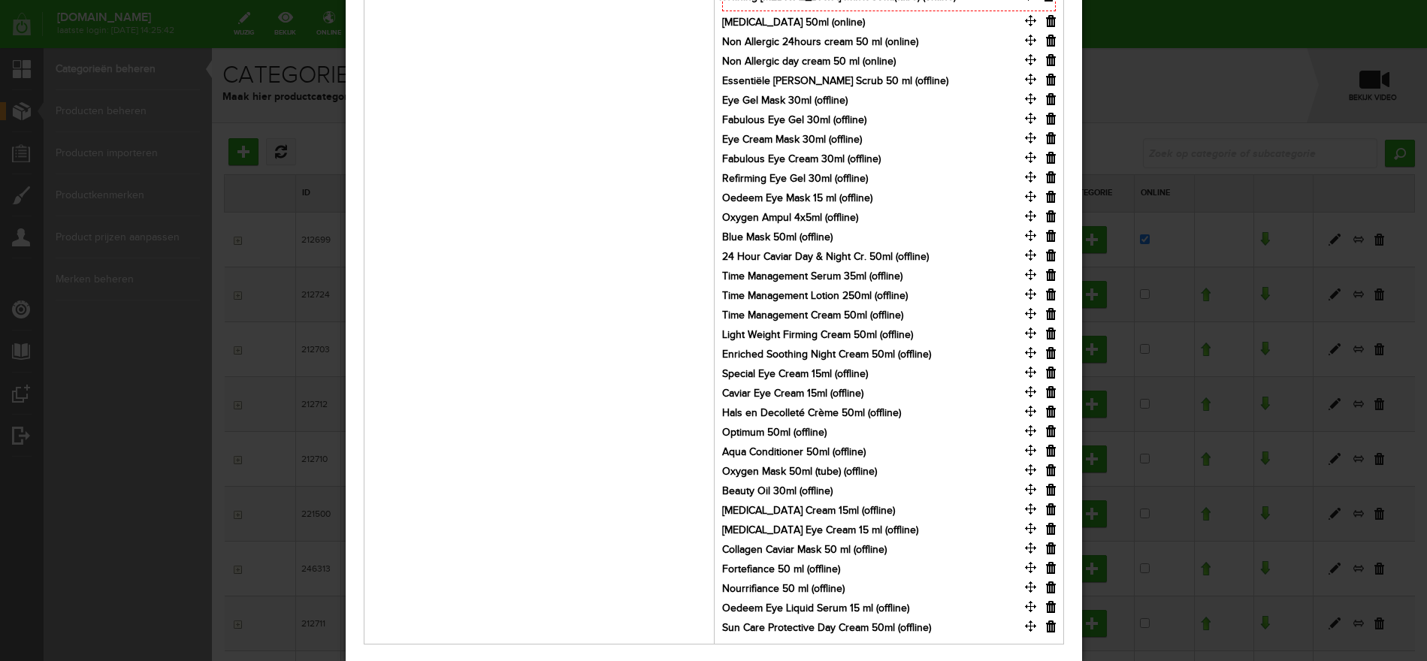
drag, startPoint x: 1031, startPoint y: 469, endPoint x: 1028, endPoint y: -5, distance: 474.0
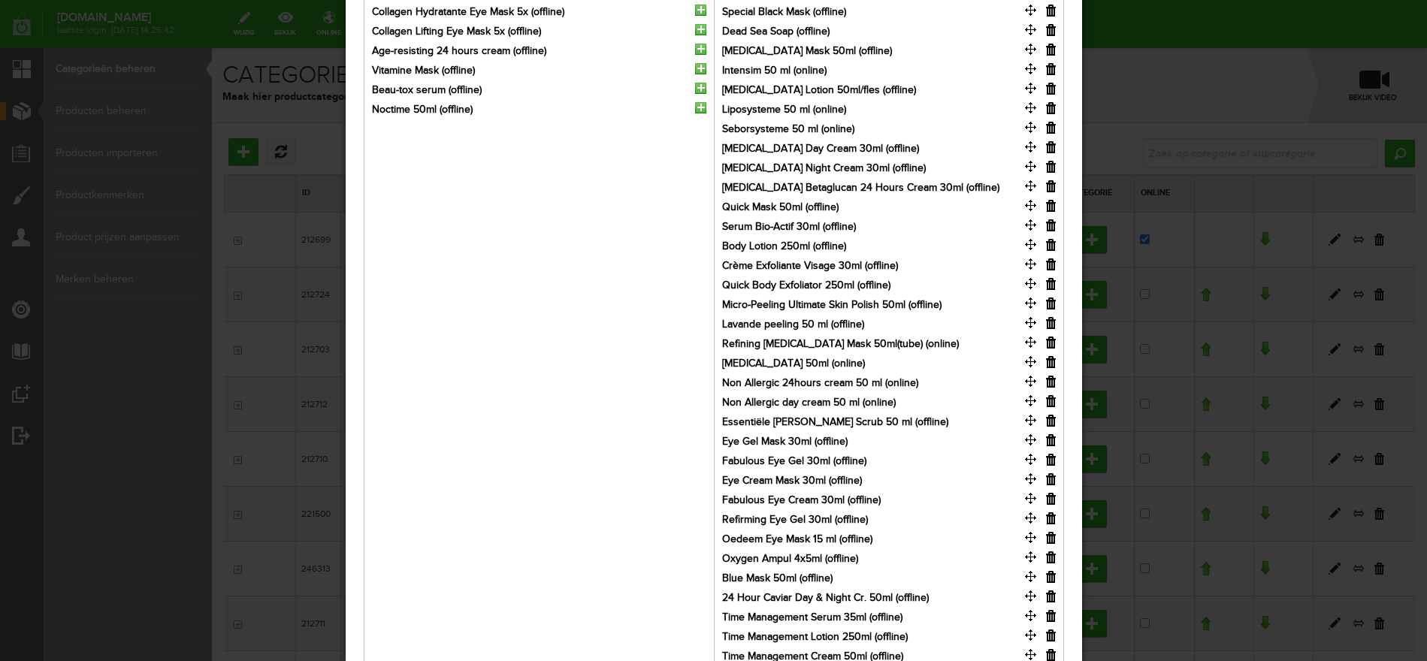
scroll to position [463, 0]
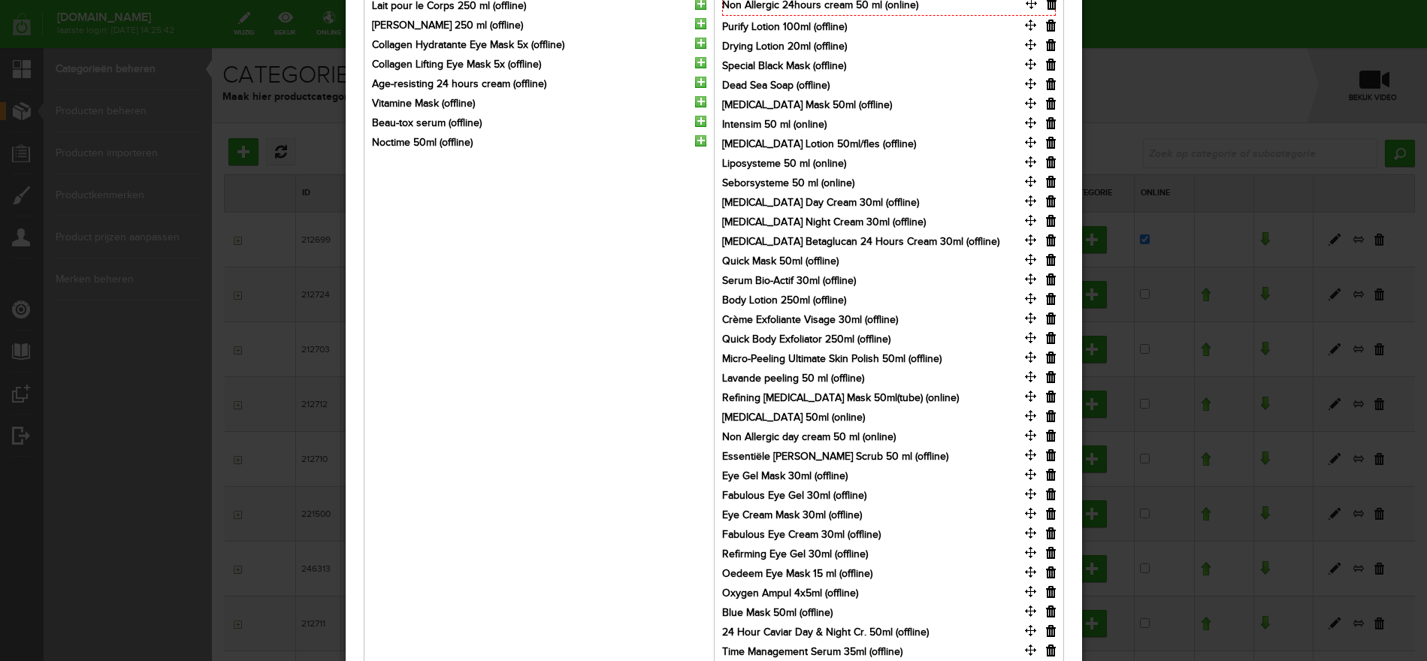
drag, startPoint x: 1034, startPoint y: 414, endPoint x: 1034, endPoint y: 3, distance: 410.9
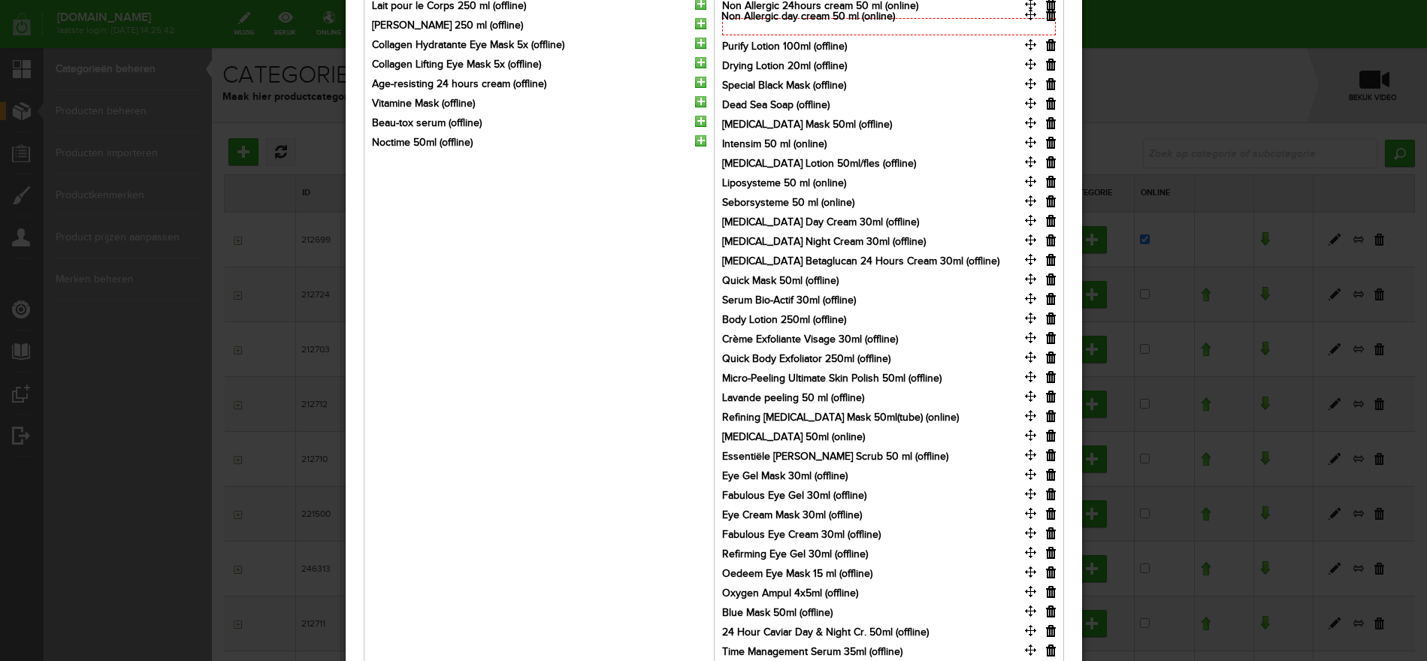
drag, startPoint x: 1031, startPoint y: 433, endPoint x: 1031, endPoint y: 14, distance: 419.2
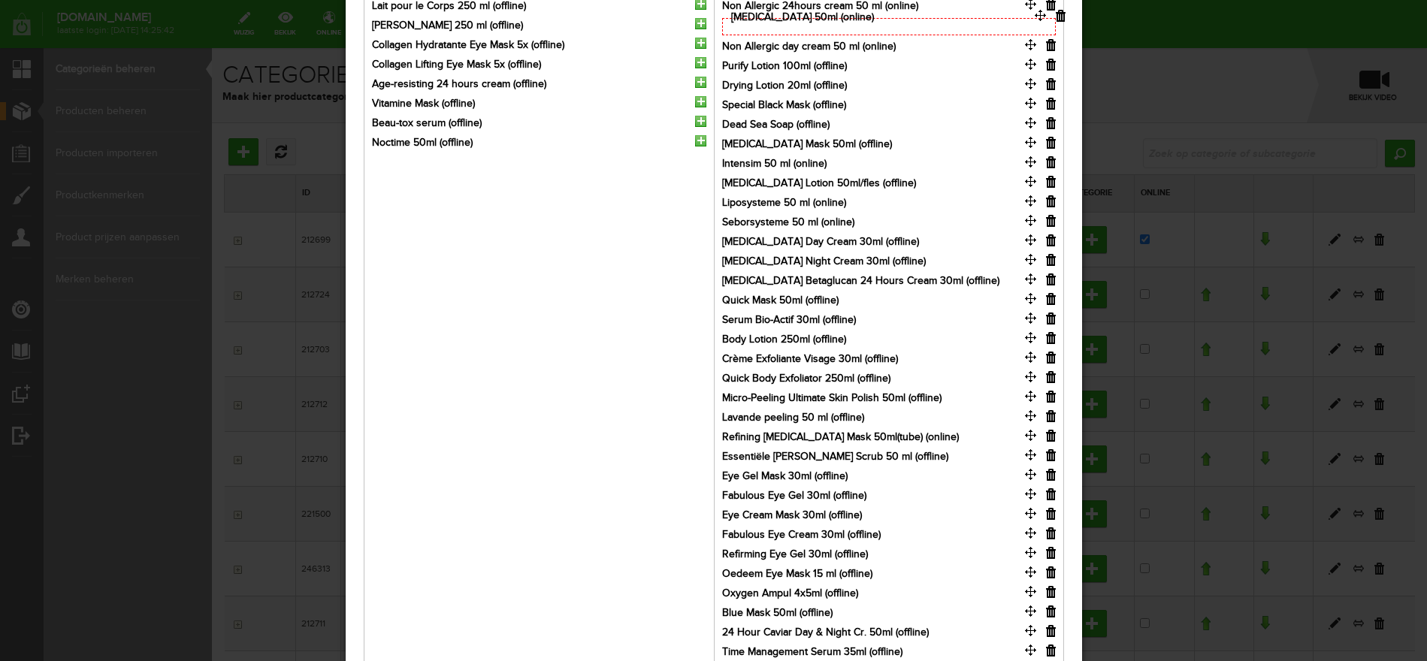
drag, startPoint x: 1031, startPoint y: 433, endPoint x: 1041, endPoint y: 15, distance: 418.5
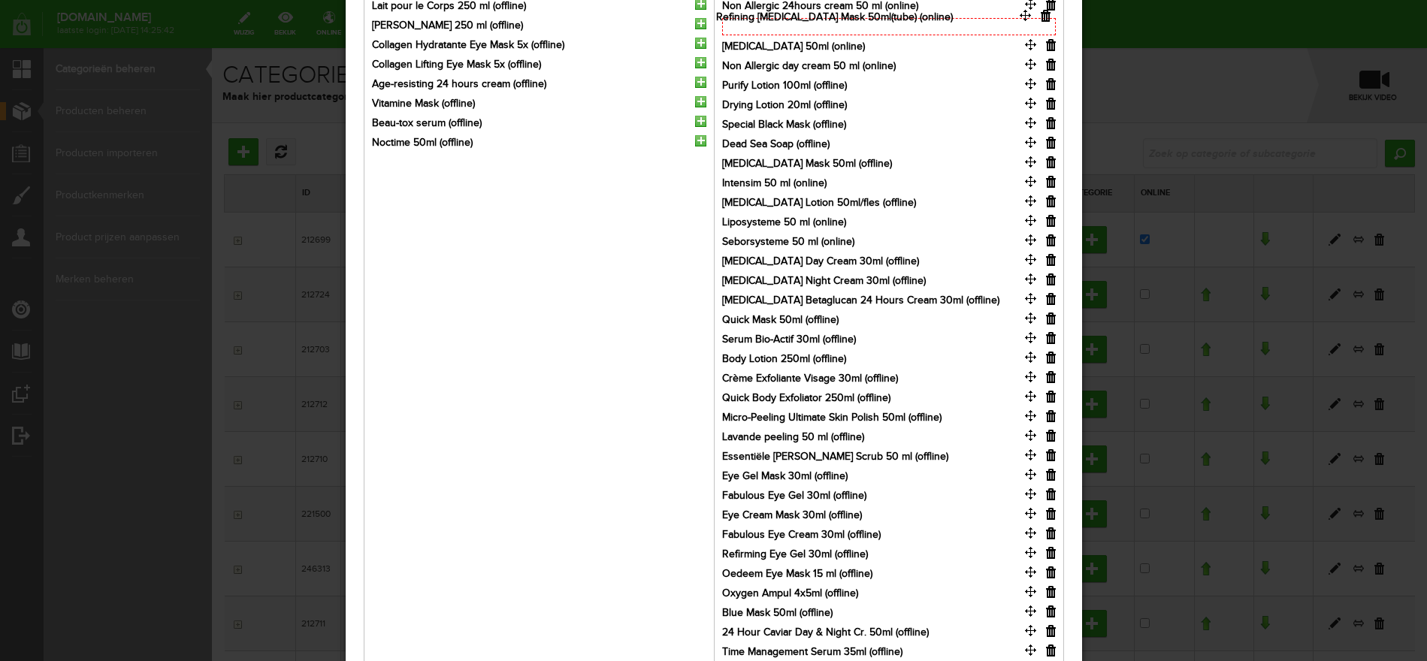
drag, startPoint x: 1028, startPoint y: 433, endPoint x: 1024, endPoint y: 27, distance: 405.7
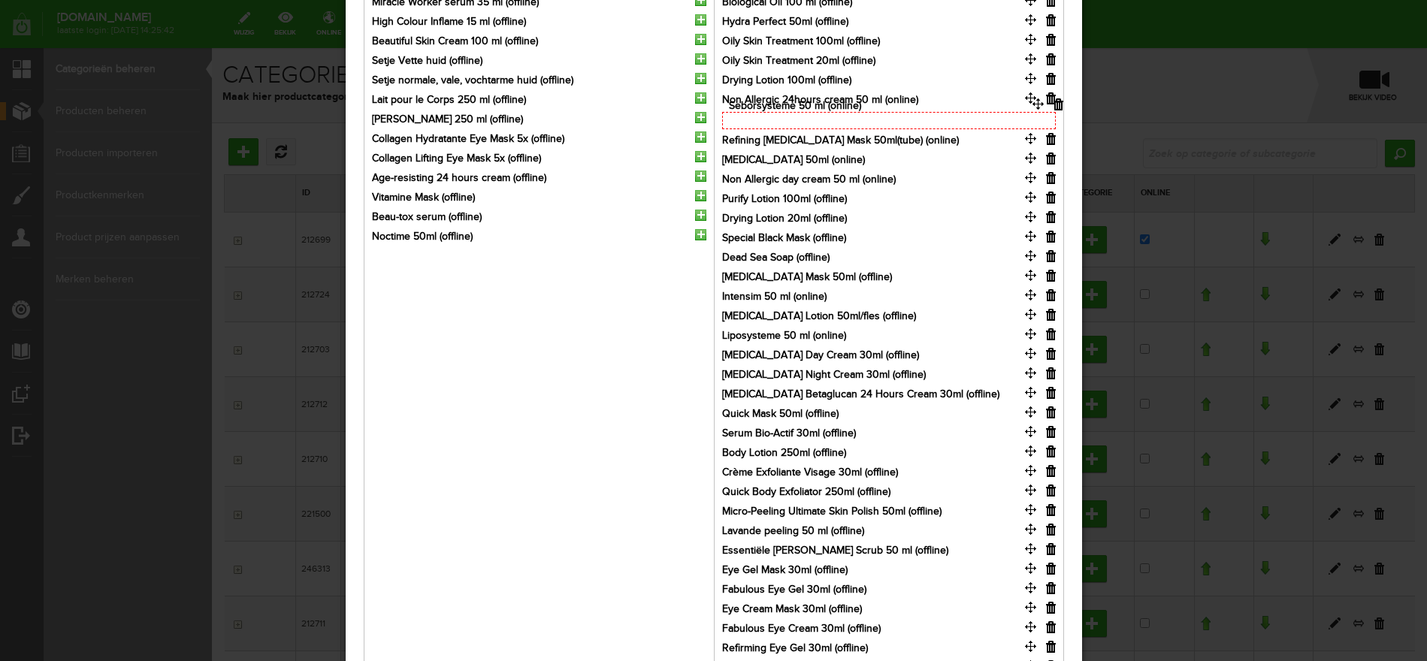
drag, startPoint x: 1031, startPoint y: 331, endPoint x: 1038, endPoint y: 102, distance: 228.5
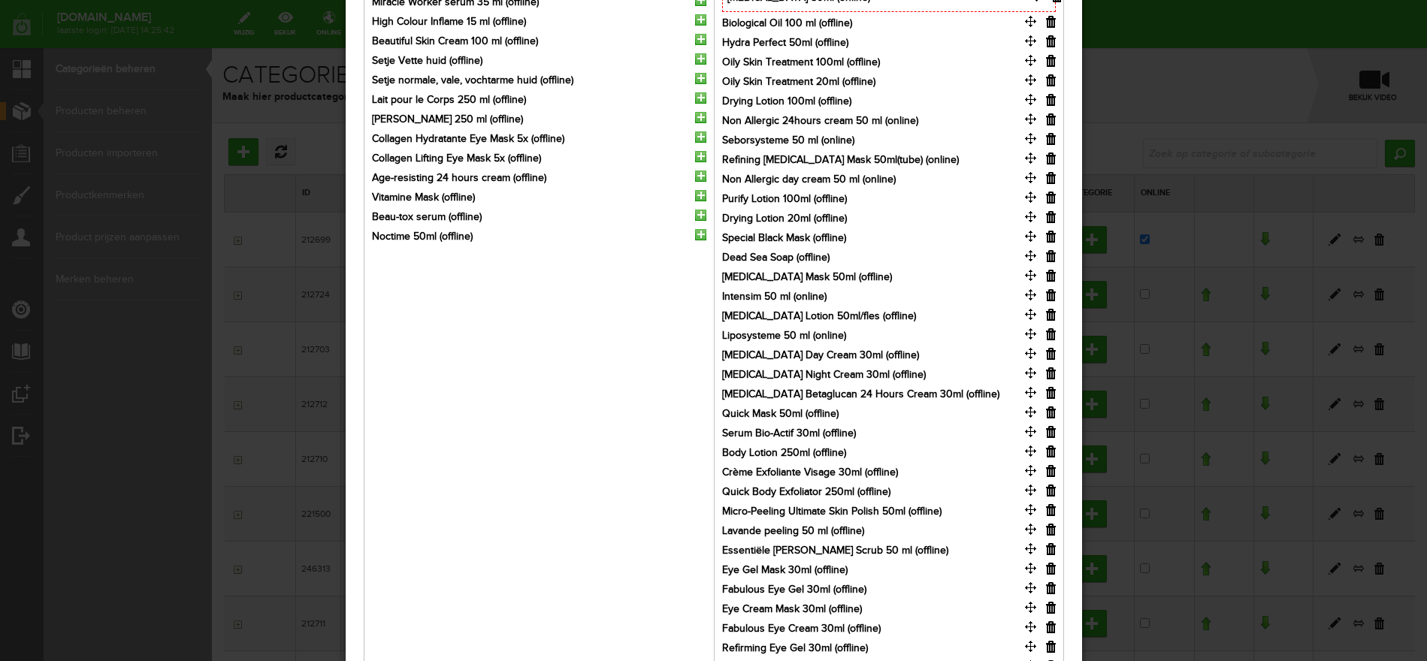
drag, startPoint x: 1028, startPoint y: 154, endPoint x: 1034, endPoint y: -6, distance: 160.1
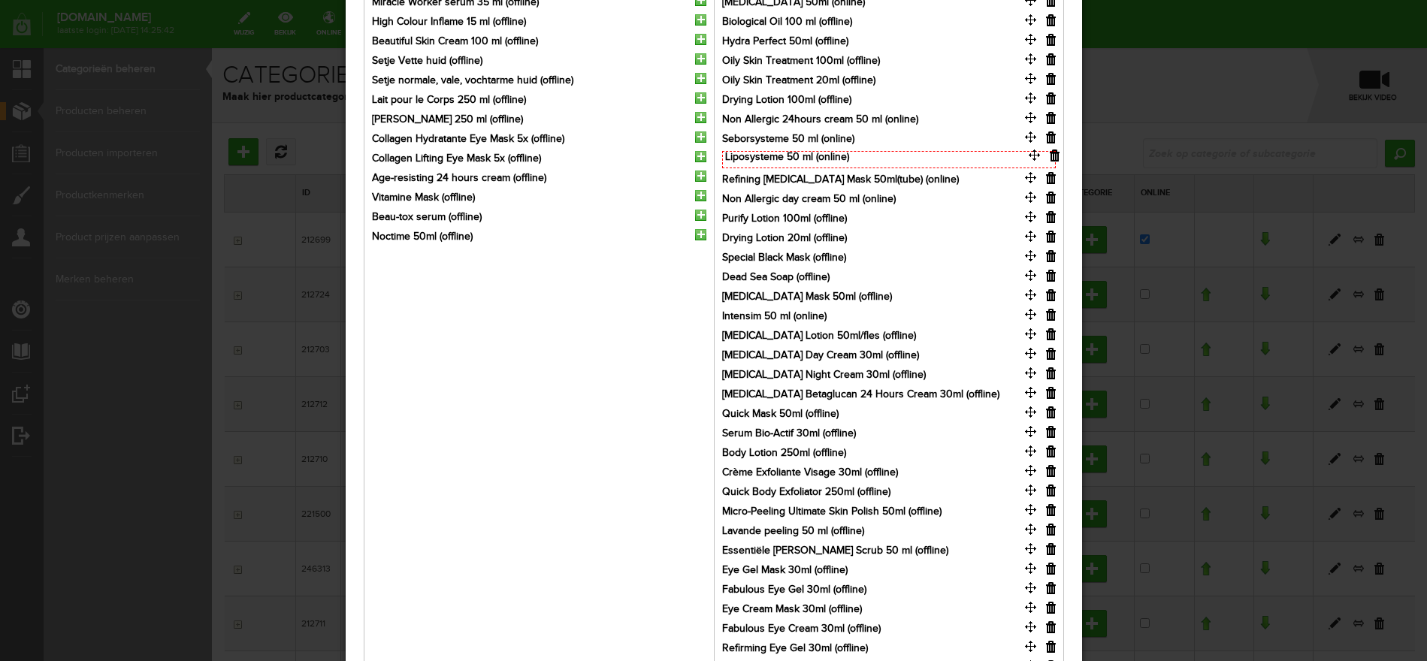
drag, startPoint x: 1029, startPoint y: 327, endPoint x: 1032, endPoint y: 149, distance: 177.3
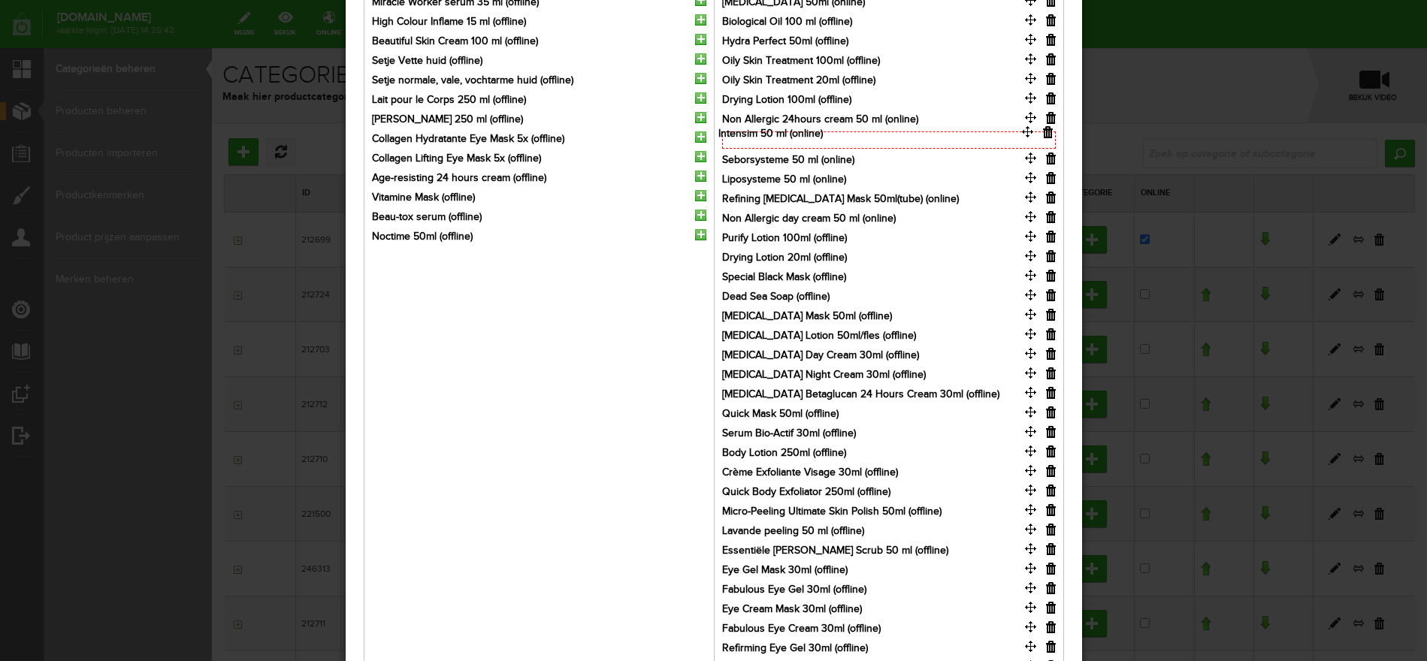
drag, startPoint x: 1029, startPoint y: 315, endPoint x: 1026, endPoint y: 133, distance: 181.8
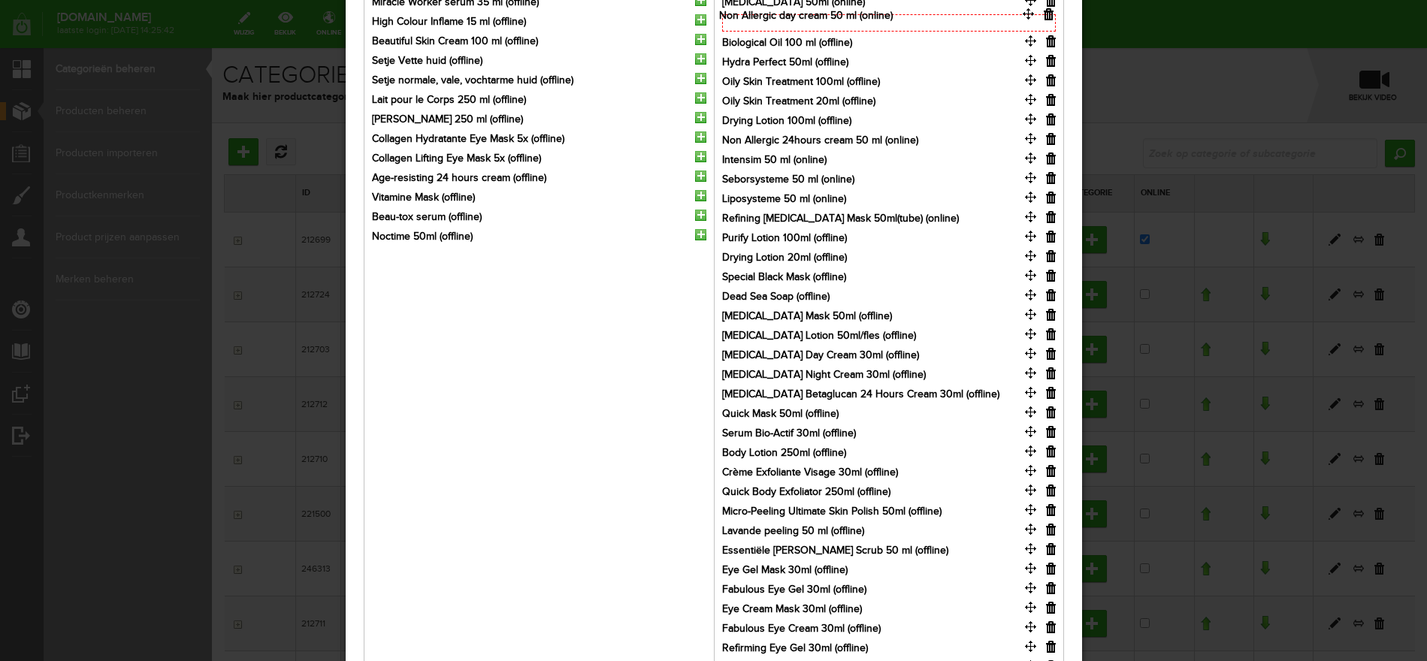
drag, startPoint x: 1030, startPoint y: 213, endPoint x: 1028, endPoint y: 12, distance: 201.3
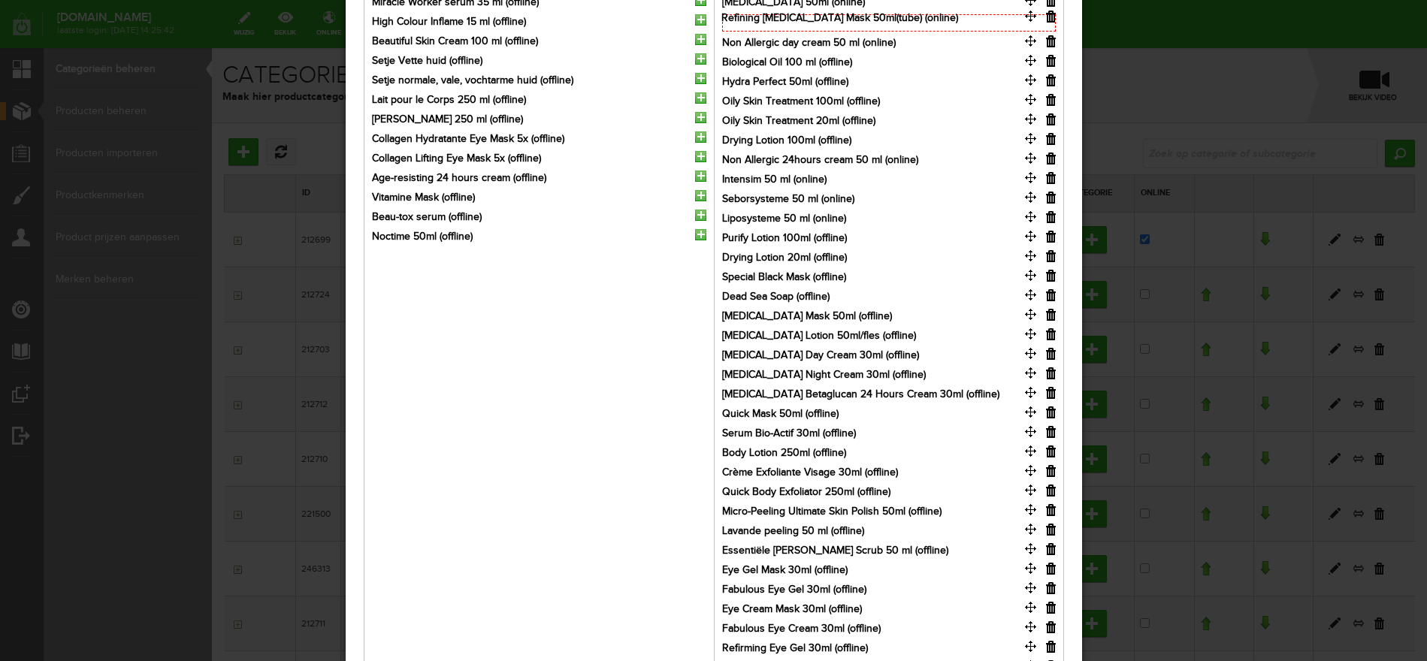
drag, startPoint x: 1031, startPoint y: 214, endPoint x: 1031, endPoint y: 15, distance: 199.1
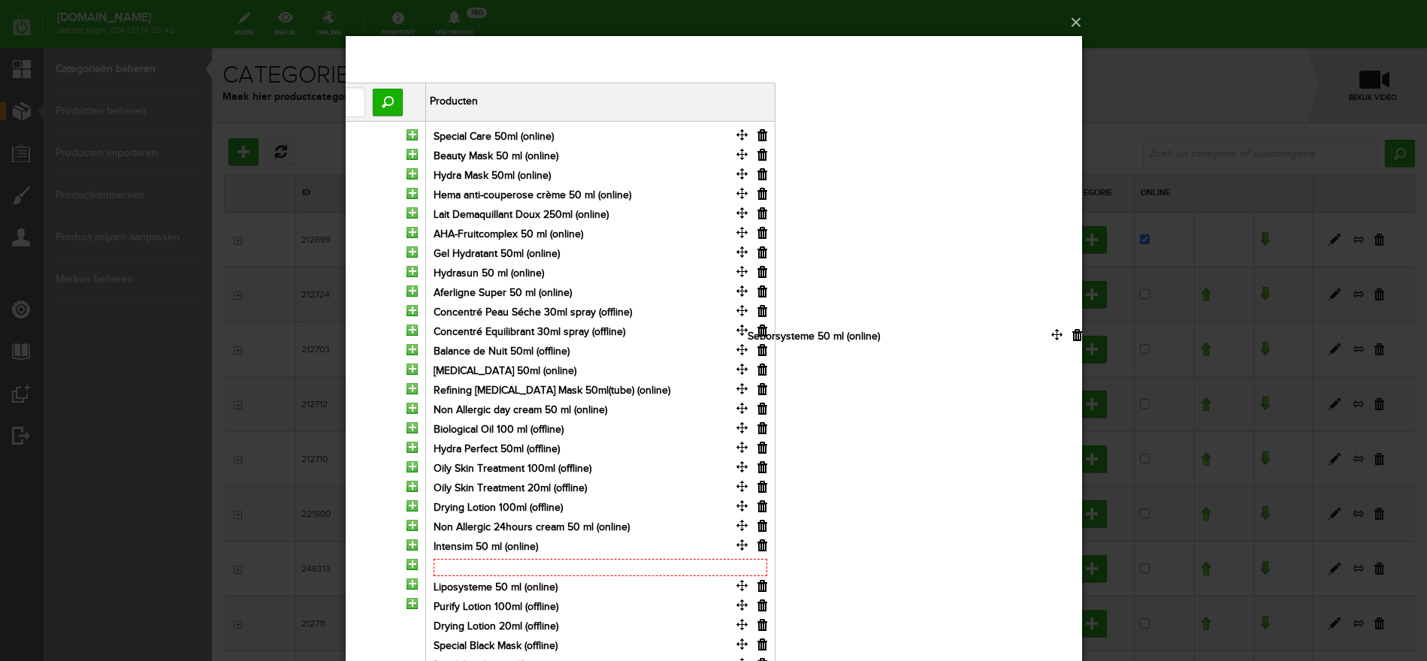
scroll to position [0, 0]
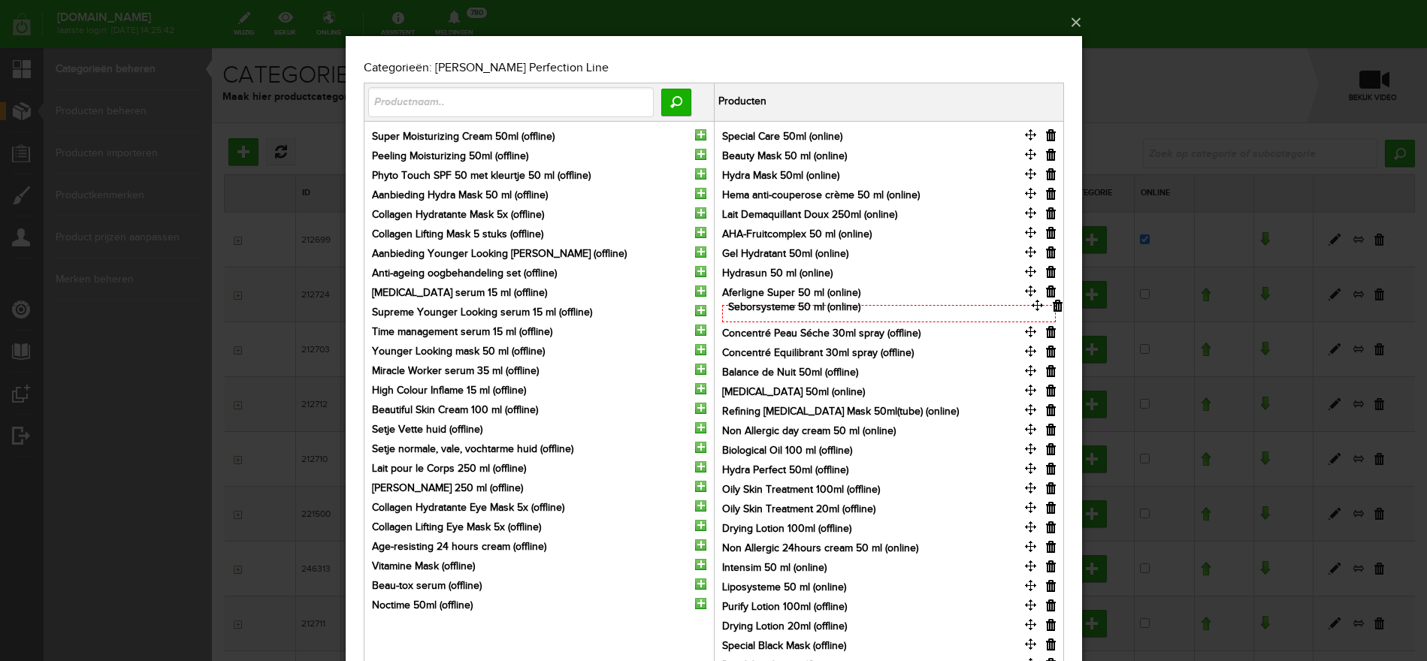
drag, startPoint x: 1028, startPoint y: 566, endPoint x: 1034, endPoint y: 306, distance: 259.3
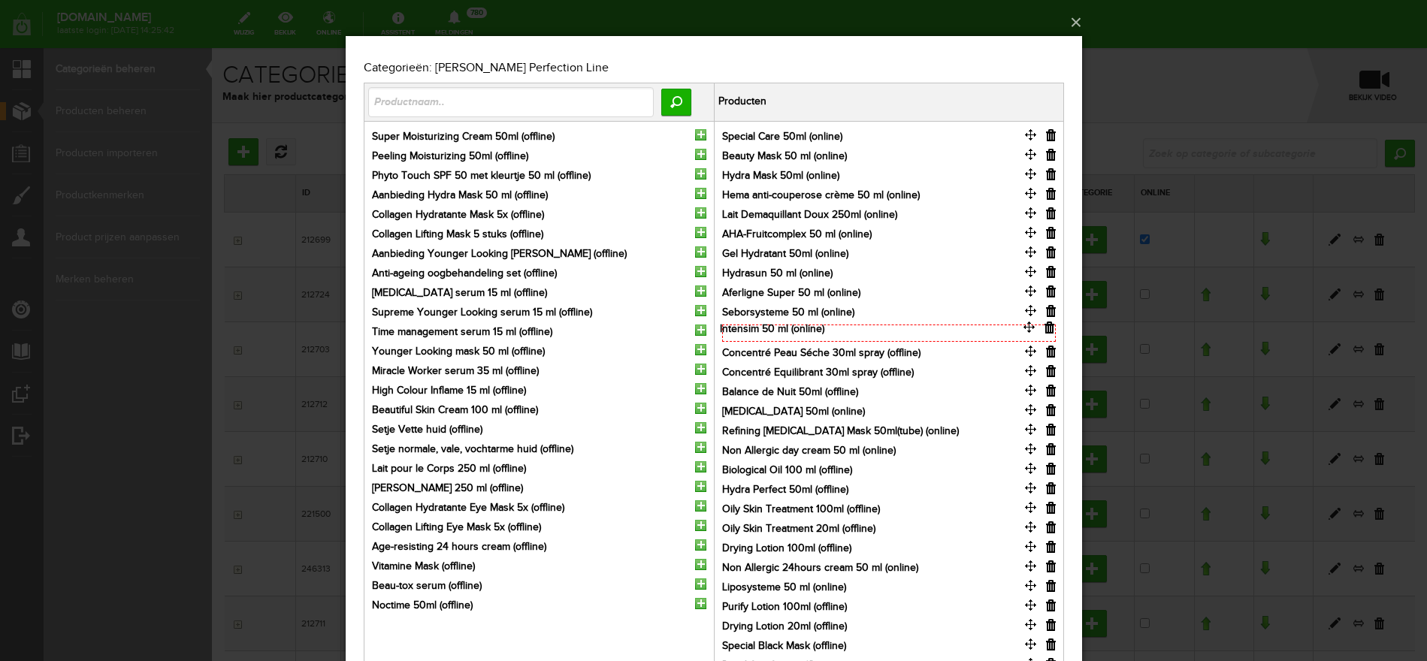
drag, startPoint x: 1031, startPoint y: 563, endPoint x: 1030, endPoint y: 325, distance: 238.1
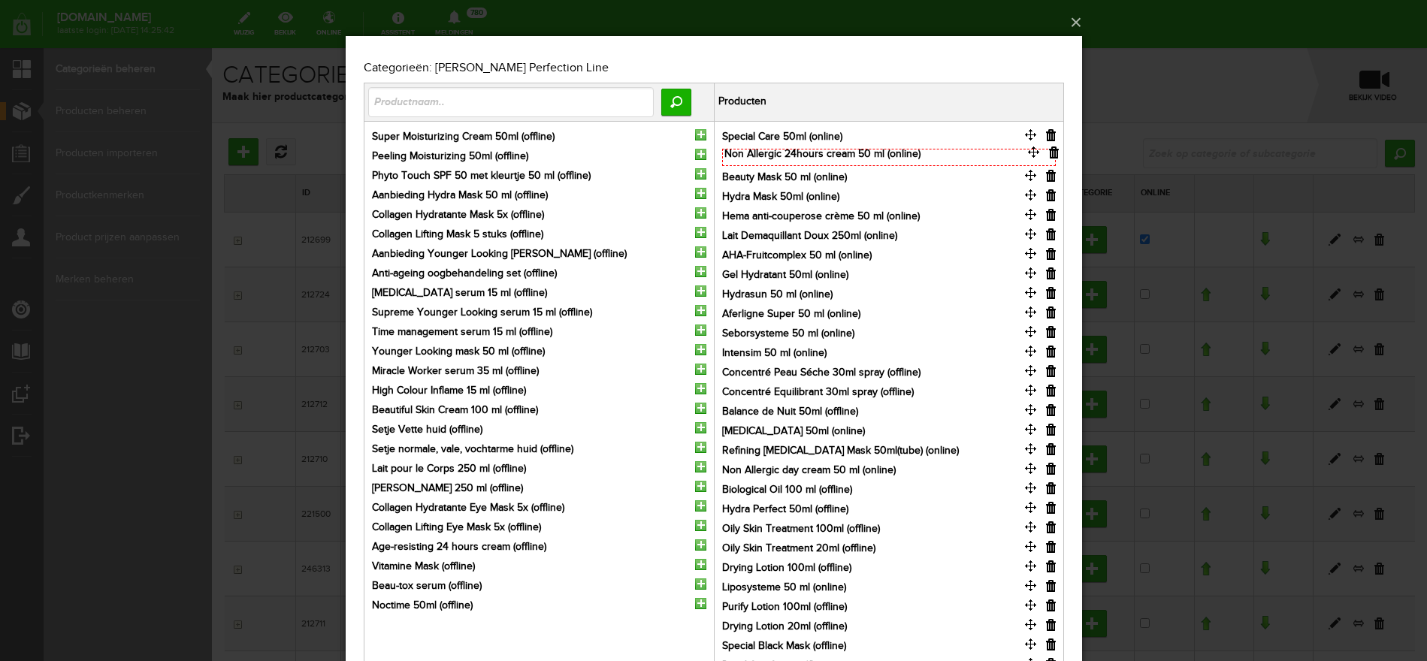
drag, startPoint x: 1031, startPoint y: 564, endPoint x: 1034, endPoint y: 152, distance: 412.4
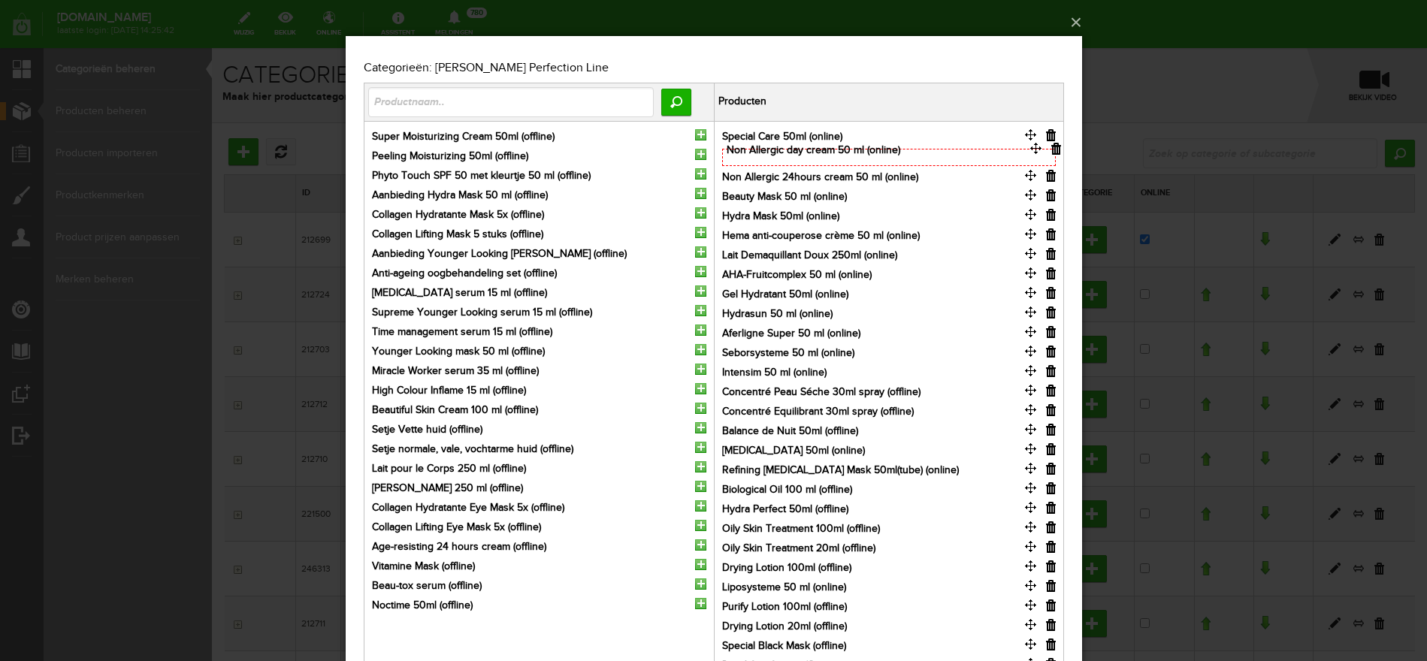
drag, startPoint x: 1030, startPoint y: 464, endPoint x: 1035, endPoint y: 146, distance: 318.6
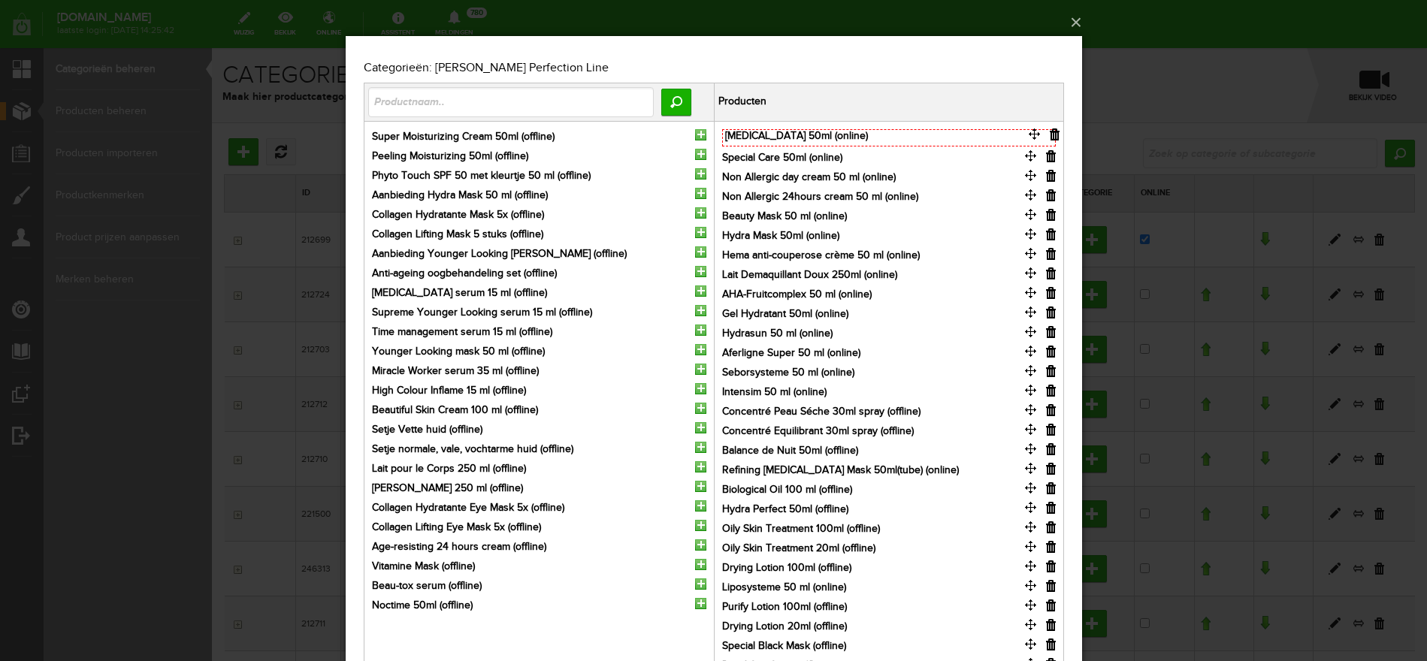
drag, startPoint x: 1031, startPoint y: 444, endPoint x: 1035, endPoint y: 131, distance: 313.3
drag, startPoint x: 1077, startPoint y: 20, endPoint x: 1053, endPoint y: 38, distance: 29.6
click at [1075, 21] on button "×" at bounding box center [718, 22] width 736 height 33
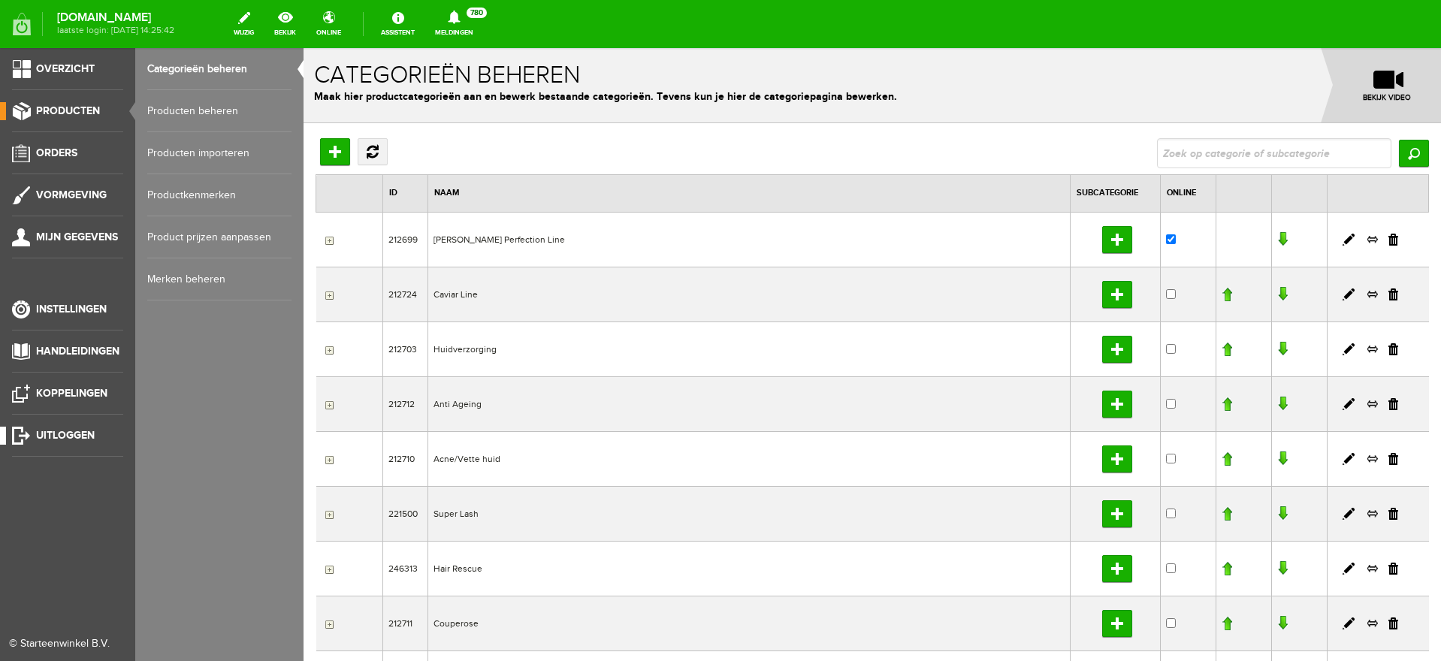
click at [53, 434] on span "Uitloggen" at bounding box center [65, 435] width 59 height 13
